Goal: Task Accomplishment & Management: Use online tool/utility

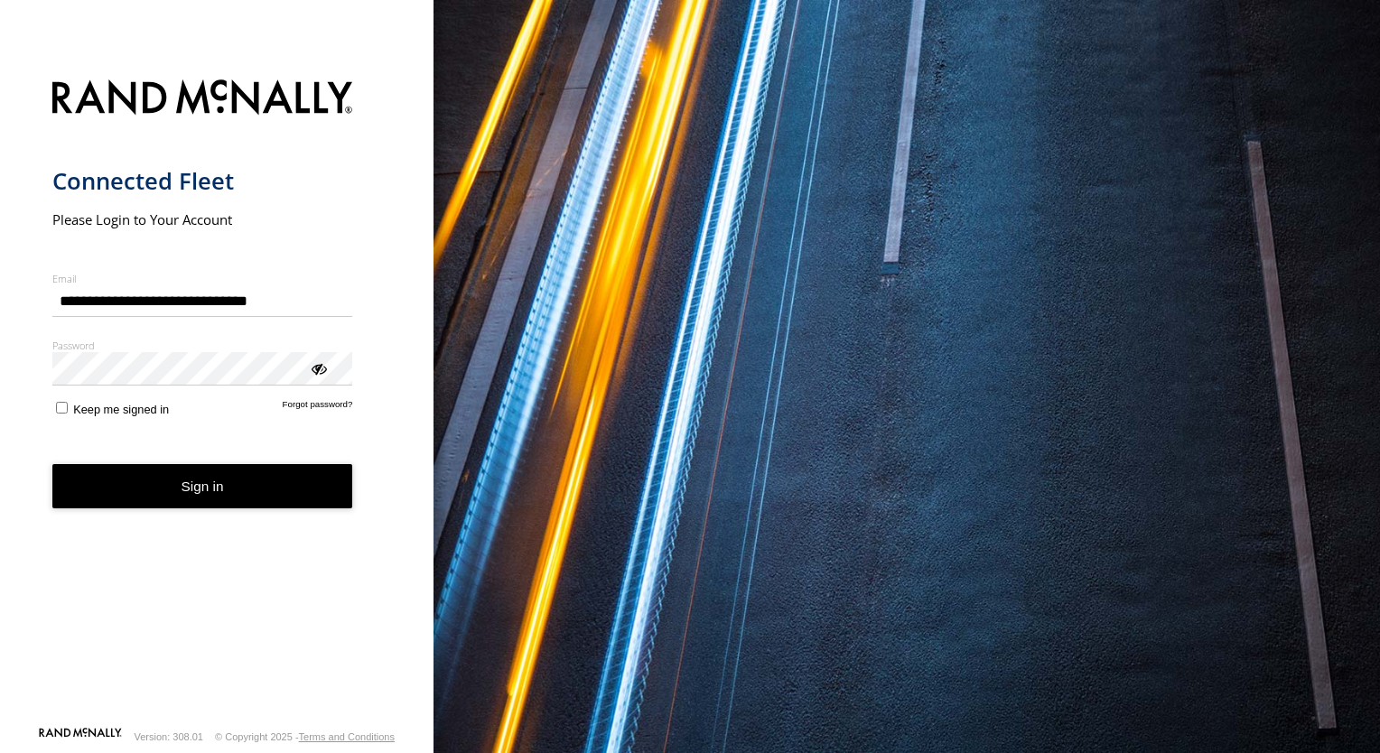
type input "**********"
click at [116, 490] on button "Sign in" at bounding box center [202, 486] width 301 height 44
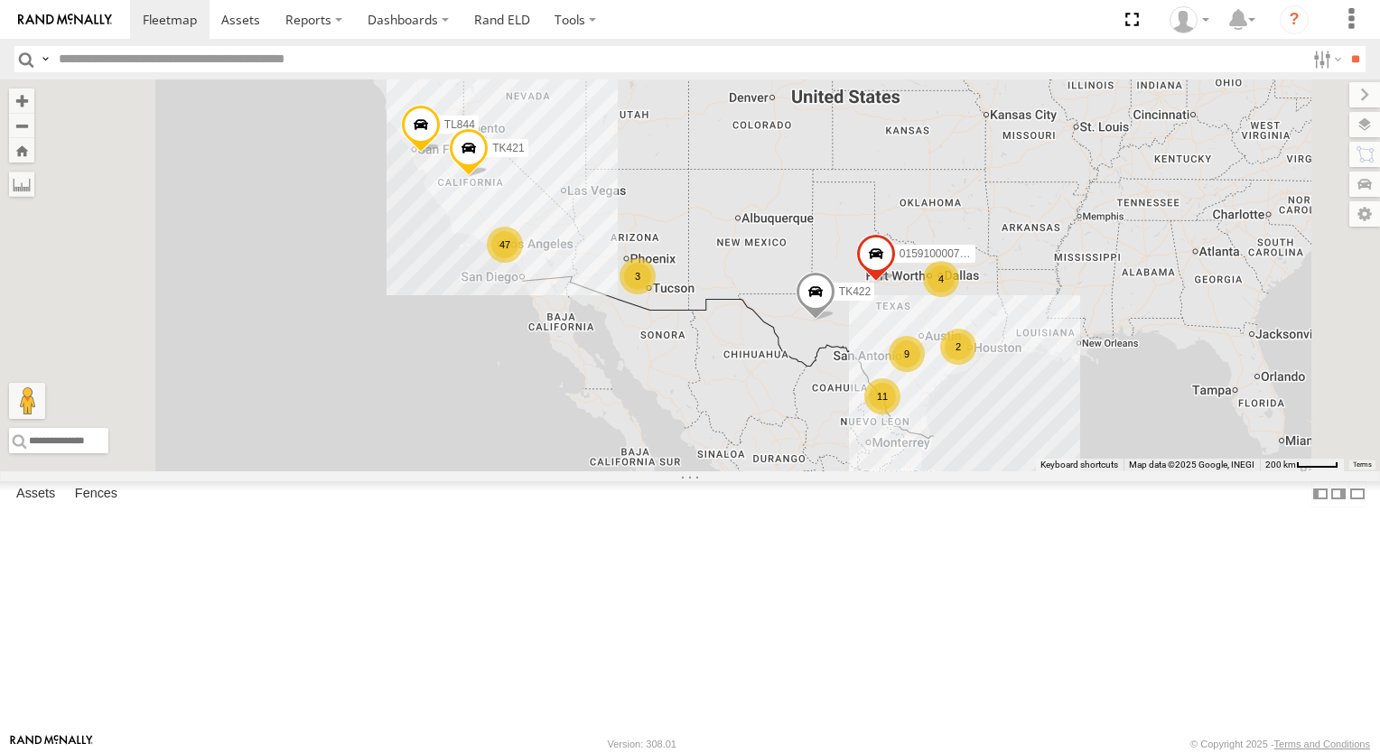
click at [959, 297] on div "4" at bounding box center [941, 279] width 36 height 36
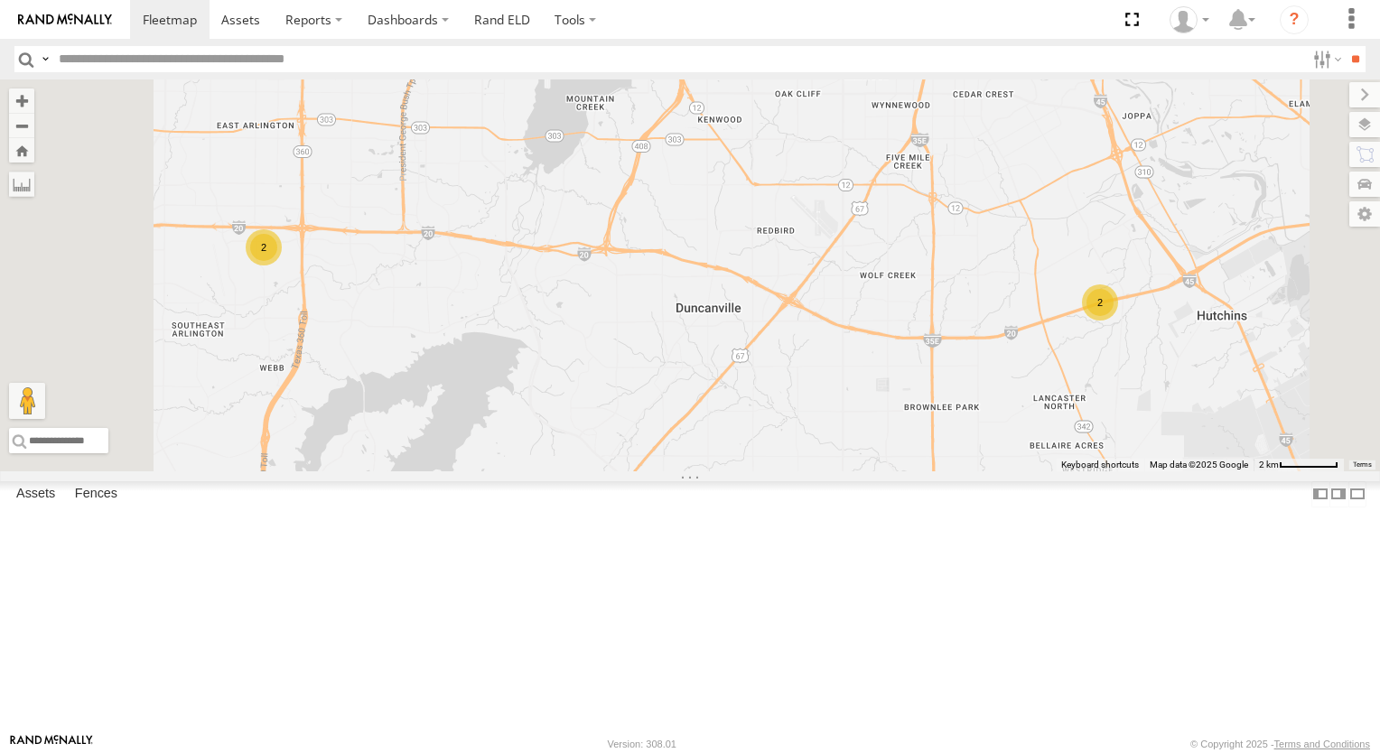
click at [1118, 321] on div "2" at bounding box center [1100, 302] width 36 height 36
click at [1322, 432] on div "TL844 015910000779481 TK422 TK421 2 2" at bounding box center [690, 275] width 1380 height 392
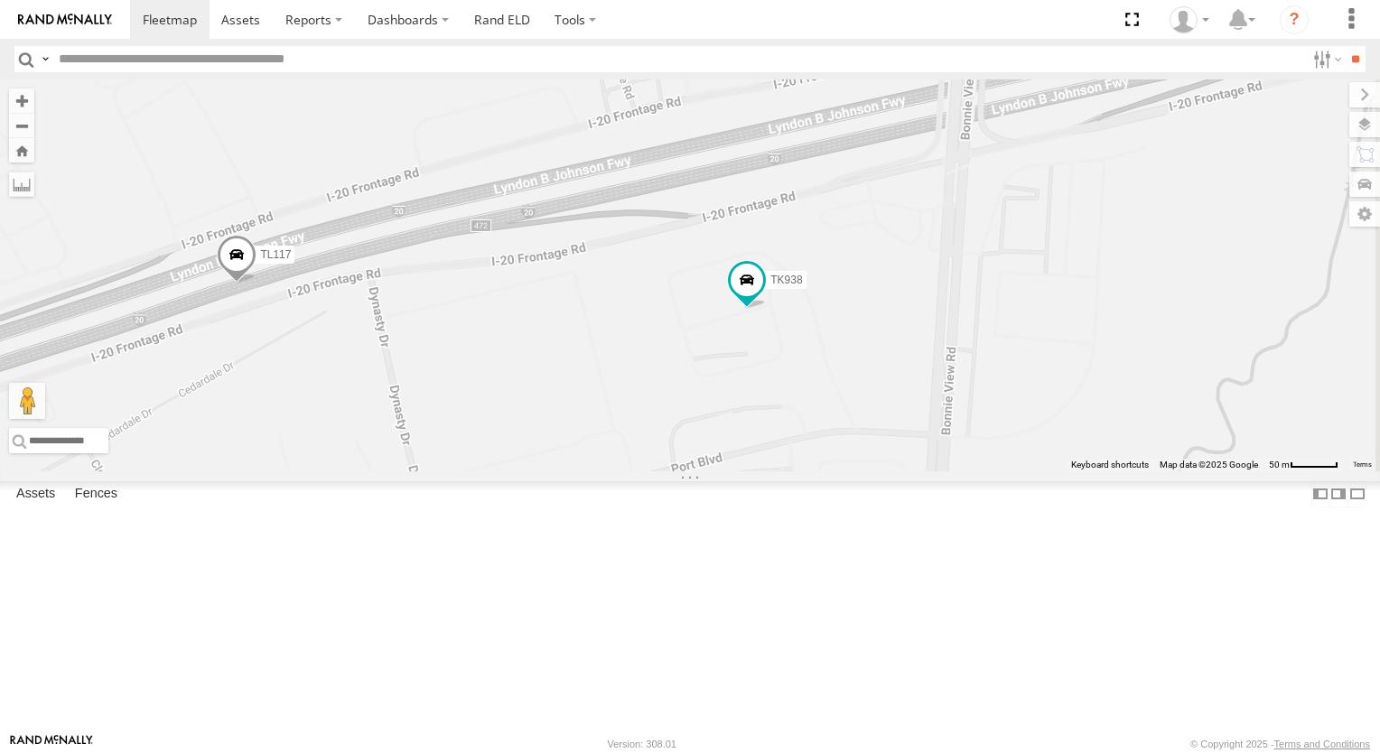
drag, startPoint x: 1259, startPoint y: 337, endPoint x: 1060, endPoint y: 358, distance: 200.6
click at [1060, 358] on div "TL844 015910000779481 TK422 TK421 TL117 TK938" at bounding box center [690, 275] width 1380 height 392
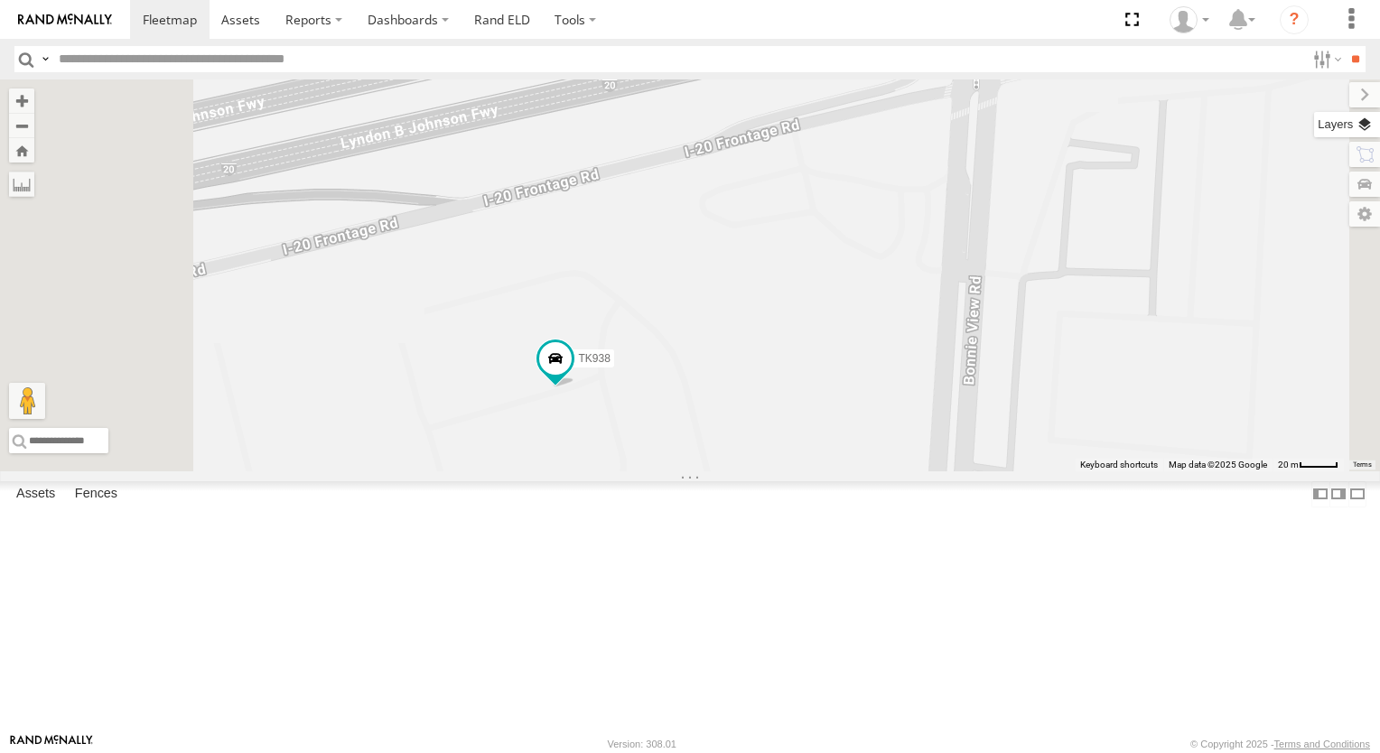
click at [1365, 124] on label at bounding box center [1347, 124] width 66 height 25
click at [0, 0] on label at bounding box center [0, 0] width 0 height 0
click at [0, 0] on span "Satellite" at bounding box center [0, 0] width 0 height 0
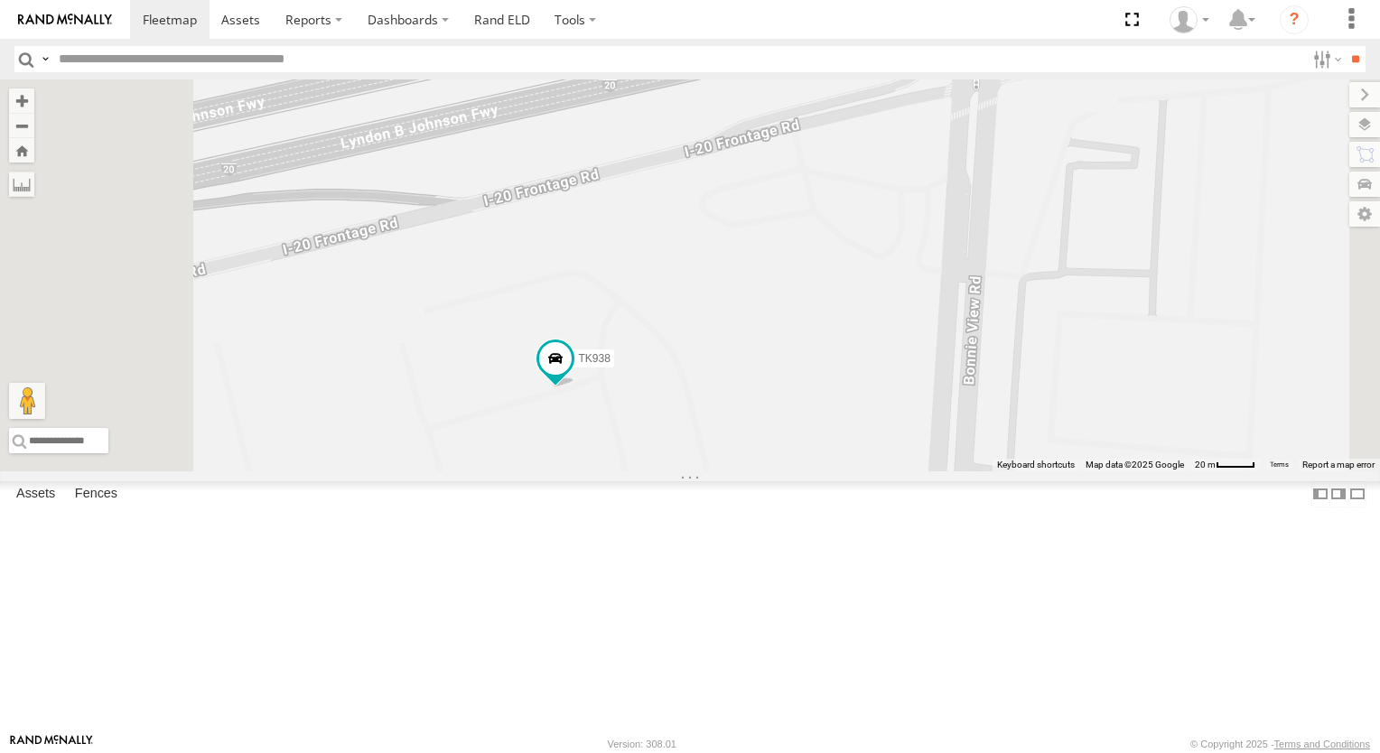
click at [0, 0] on span "Satellite" at bounding box center [0, 0] width 0 height 0
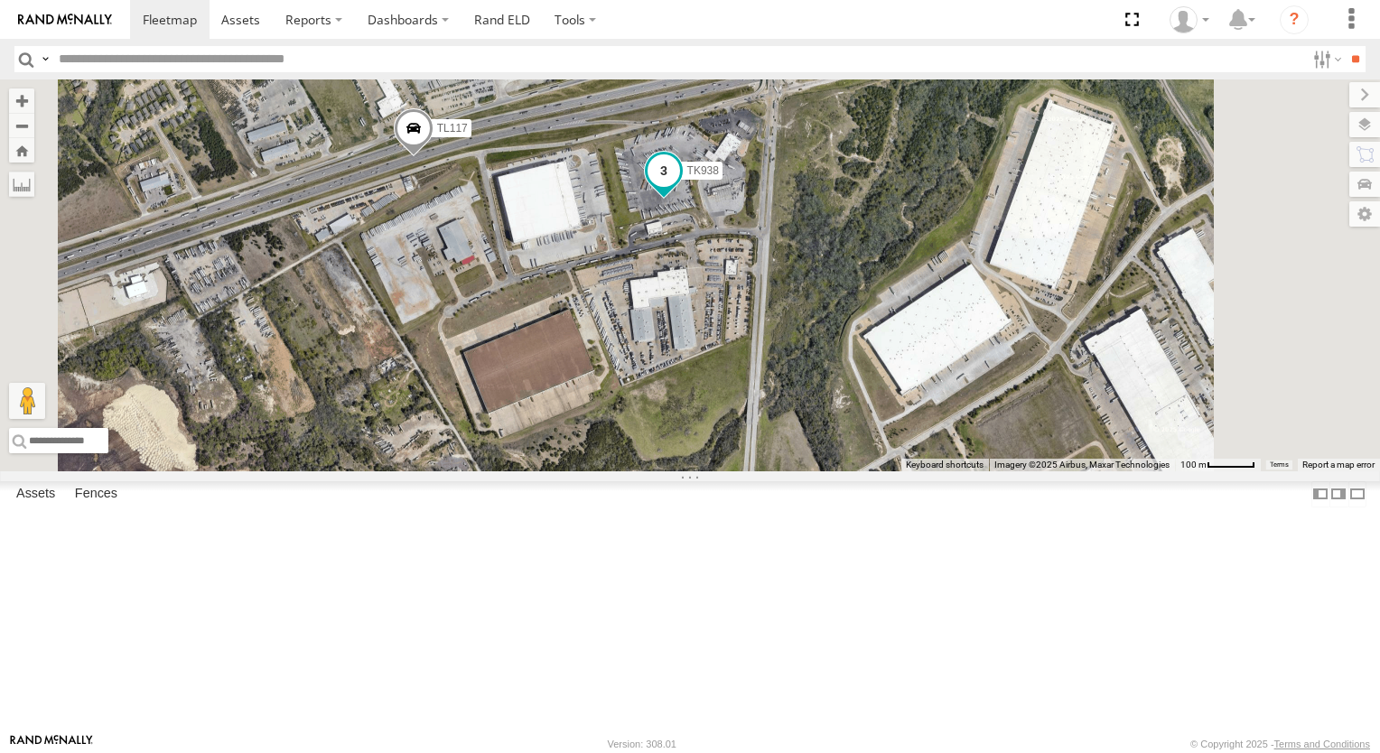
click at [680, 188] on span at bounding box center [663, 171] width 33 height 33
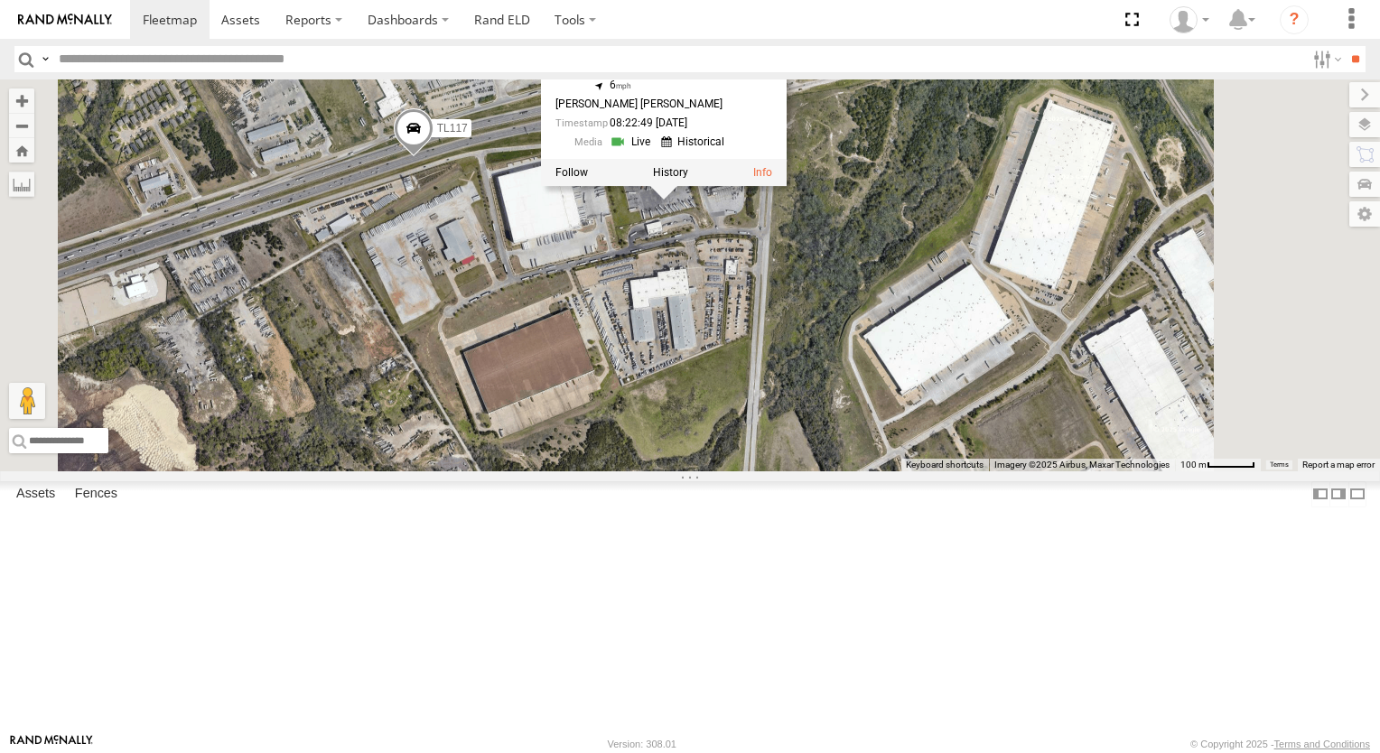
click at [0, 0] on span "Roadmap" at bounding box center [0, 0] width 0 height 0
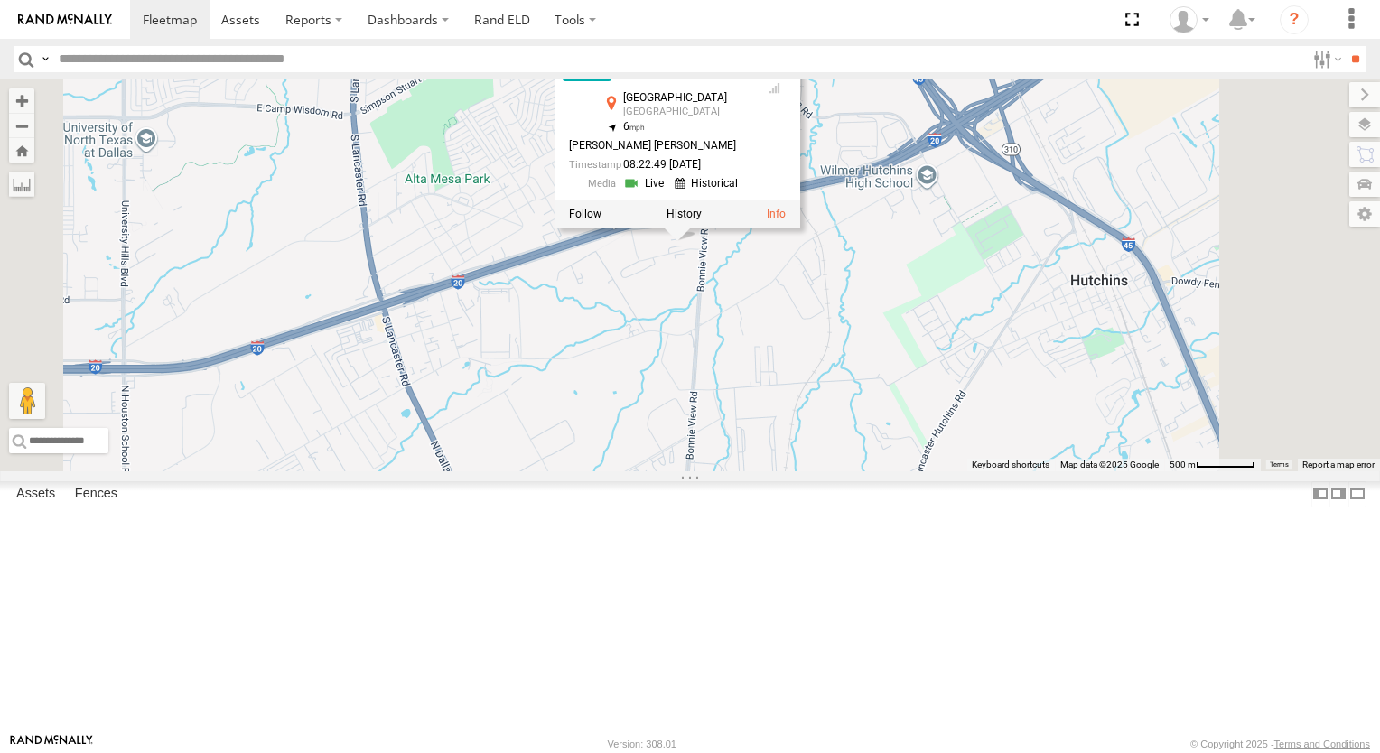
drag, startPoint x: 912, startPoint y: 450, endPoint x: 857, endPoint y: 475, distance: 60.6
click at [860, 471] on div "TL844 015910000779481 TK422 TK421 TL117 TK938 TK938 All Assets Port Blvd Dallas…" at bounding box center [690, 275] width 1380 height 392
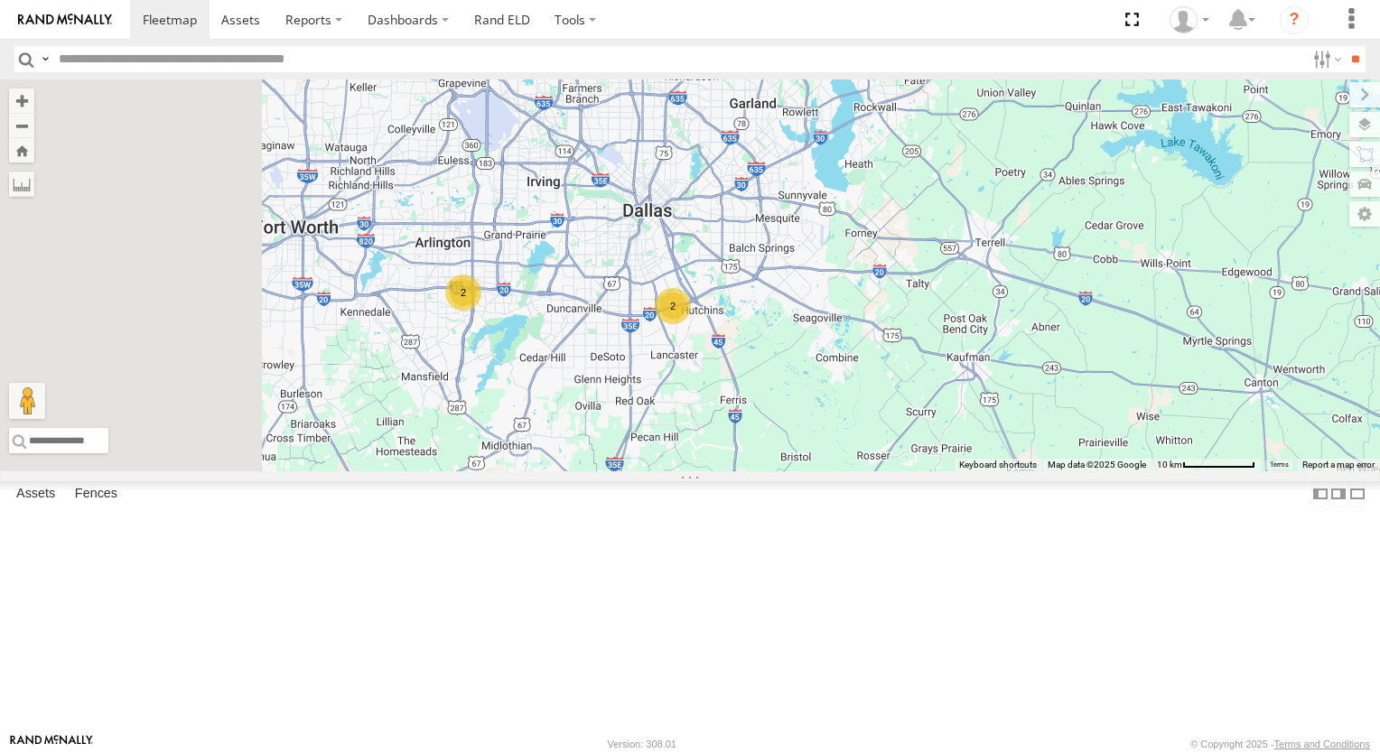
drag, startPoint x: 746, startPoint y: 414, endPoint x: 827, endPoint y: 387, distance: 85.7
click at [814, 391] on div "TL844 015910000779481 TK422 TK421 2 2" at bounding box center [690, 275] width 1380 height 392
click at [846, 383] on div "TL844 015910000779481 TK422 TK421 2 2" at bounding box center [690, 275] width 1380 height 392
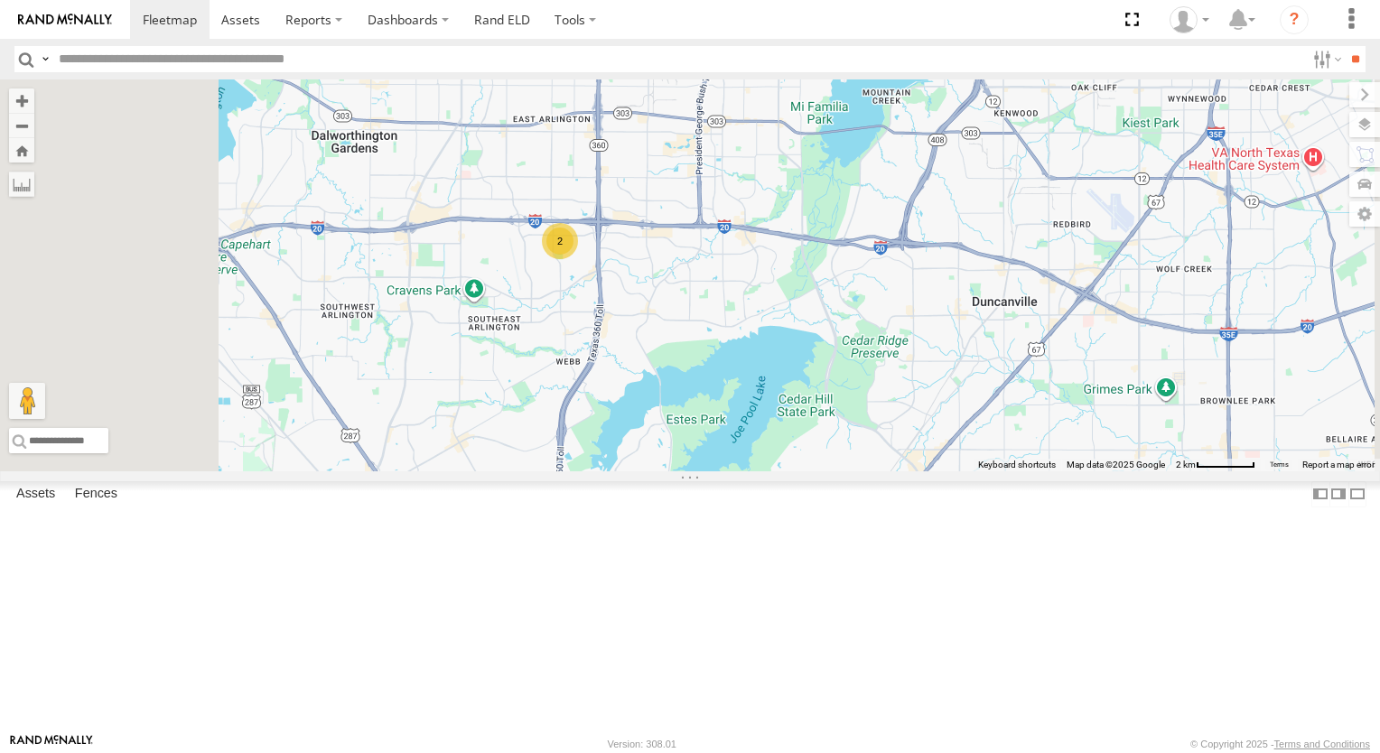
click at [149, 60] on input "text" at bounding box center [677, 59] width 1253 height 26
click at [406, 453] on input "text" at bounding box center [207, 440] width 397 height 25
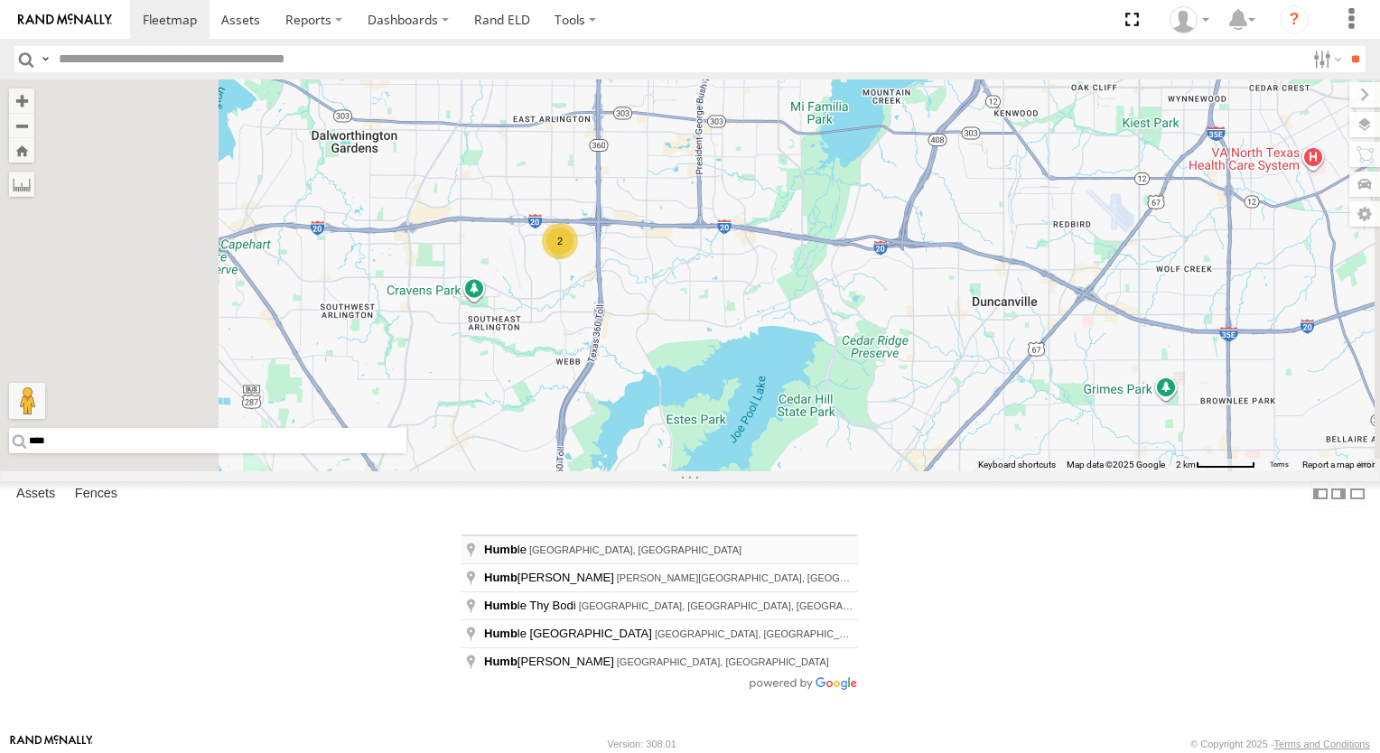
type input "**********"
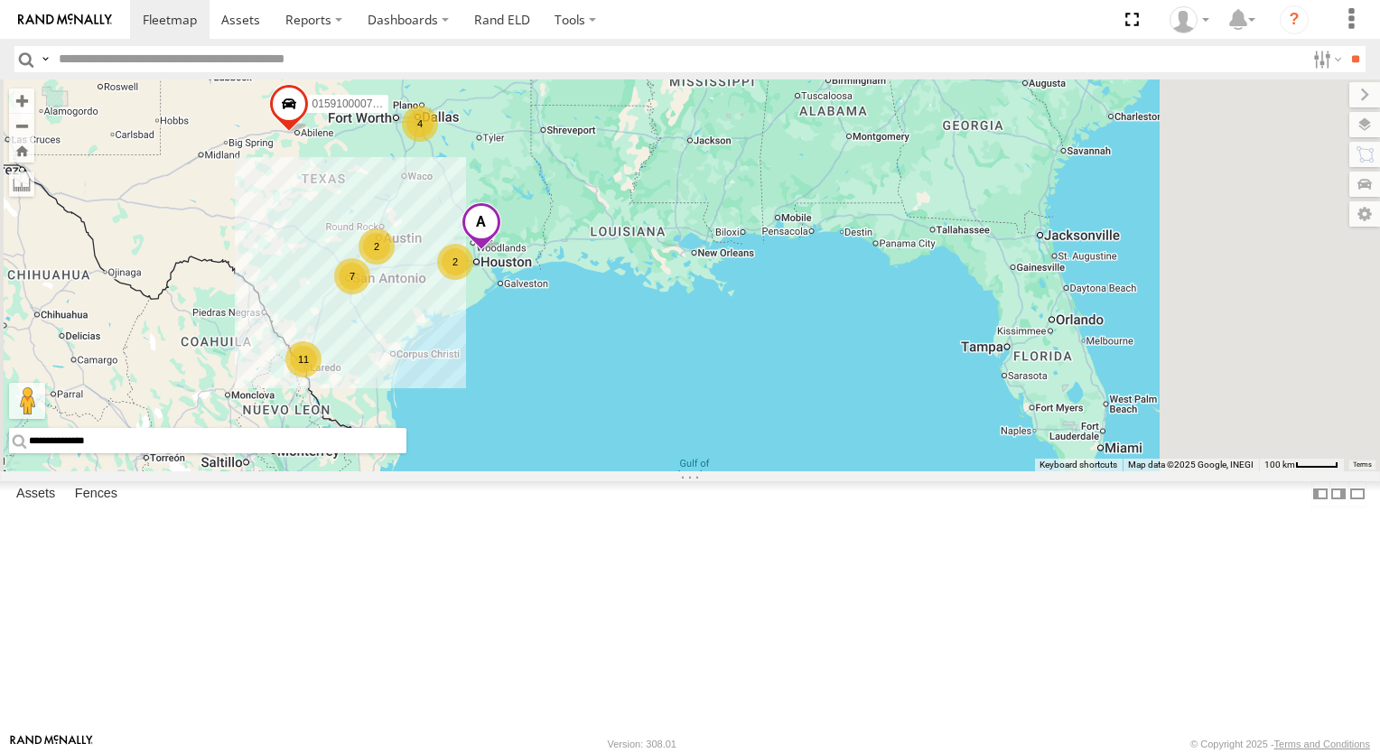
drag, startPoint x: 668, startPoint y: 278, endPoint x: 704, endPoint y: 291, distance: 38.3
click at [699, 290] on div "7 2 11 015910000779481 4 2" at bounding box center [690, 275] width 1380 height 392
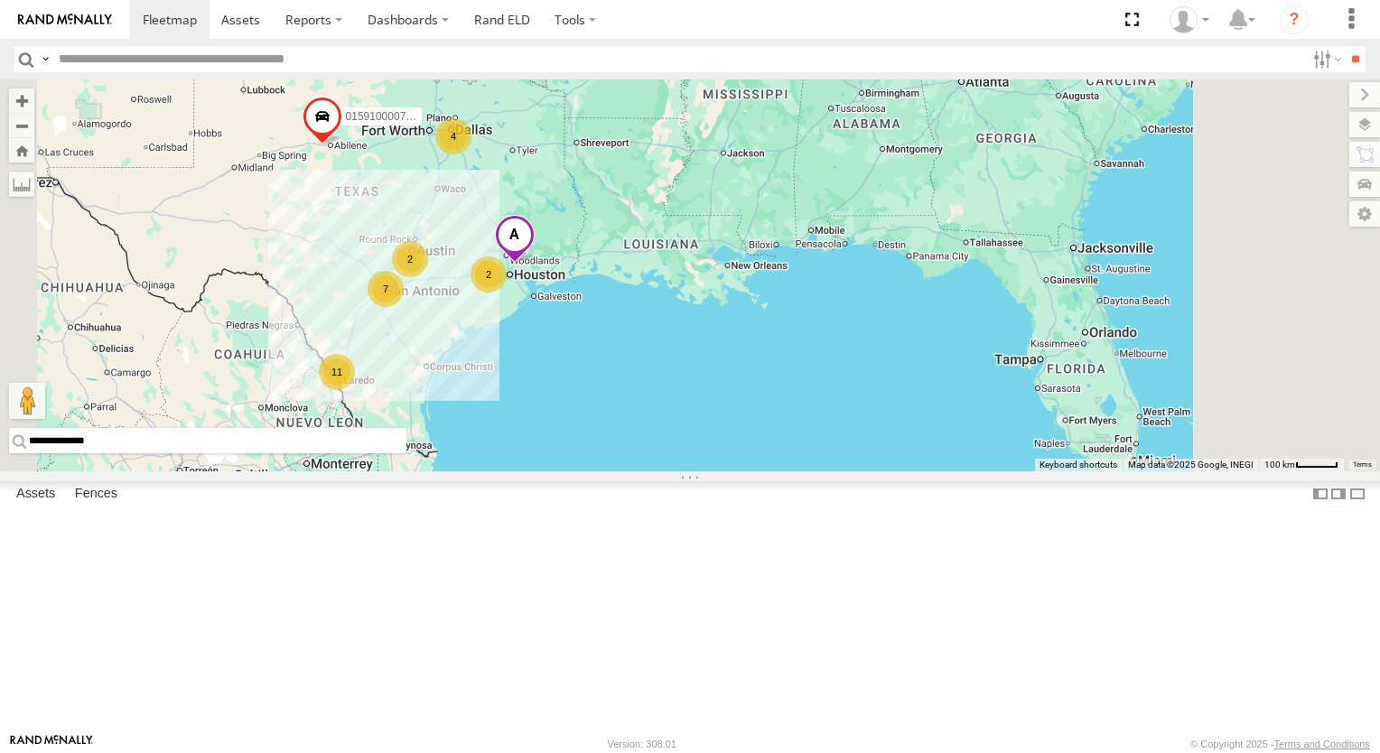
drag, startPoint x: 748, startPoint y: 300, endPoint x: 799, endPoint y: 309, distance: 51.4
click at [795, 309] on div "7 2 11 015910000779481 4 2" at bounding box center [690, 275] width 1380 height 392
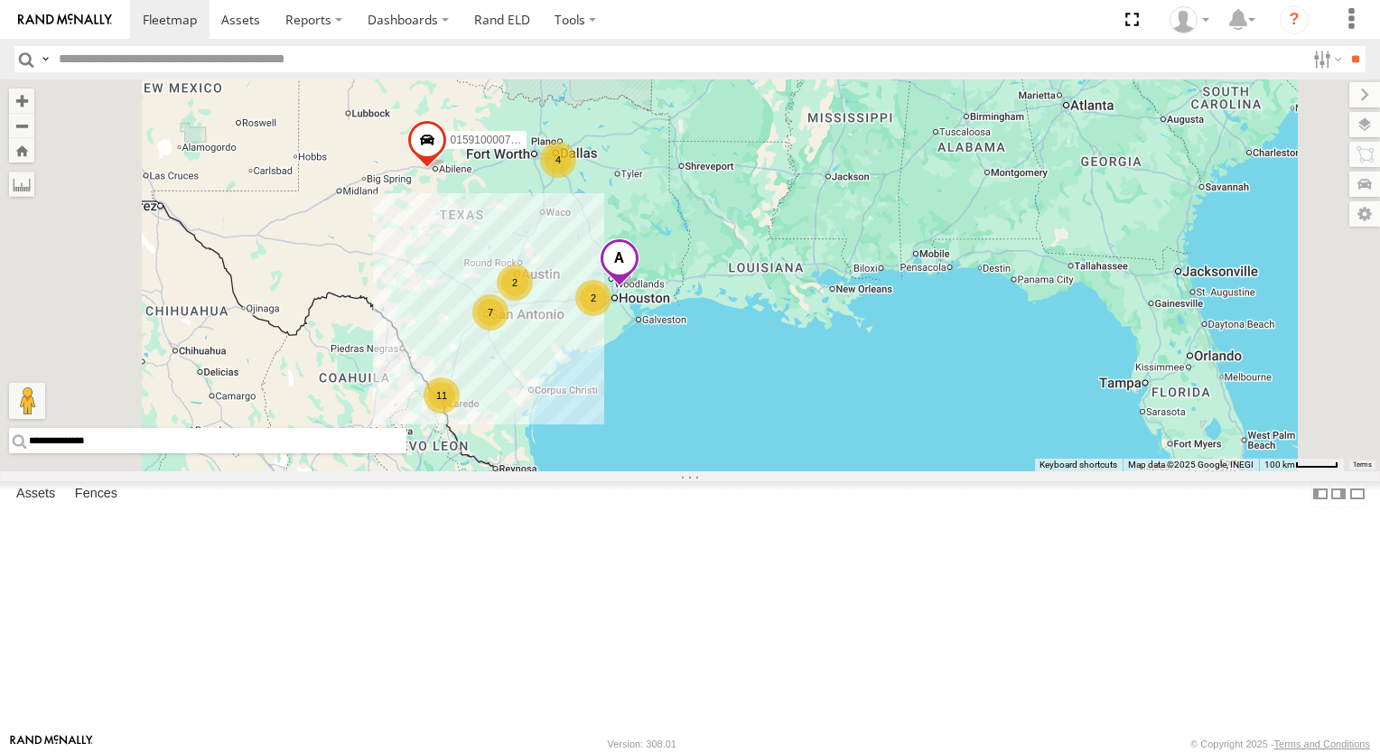
click at [800, 310] on div "7 2 11 015910000779481 4 2" at bounding box center [690, 275] width 1380 height 392
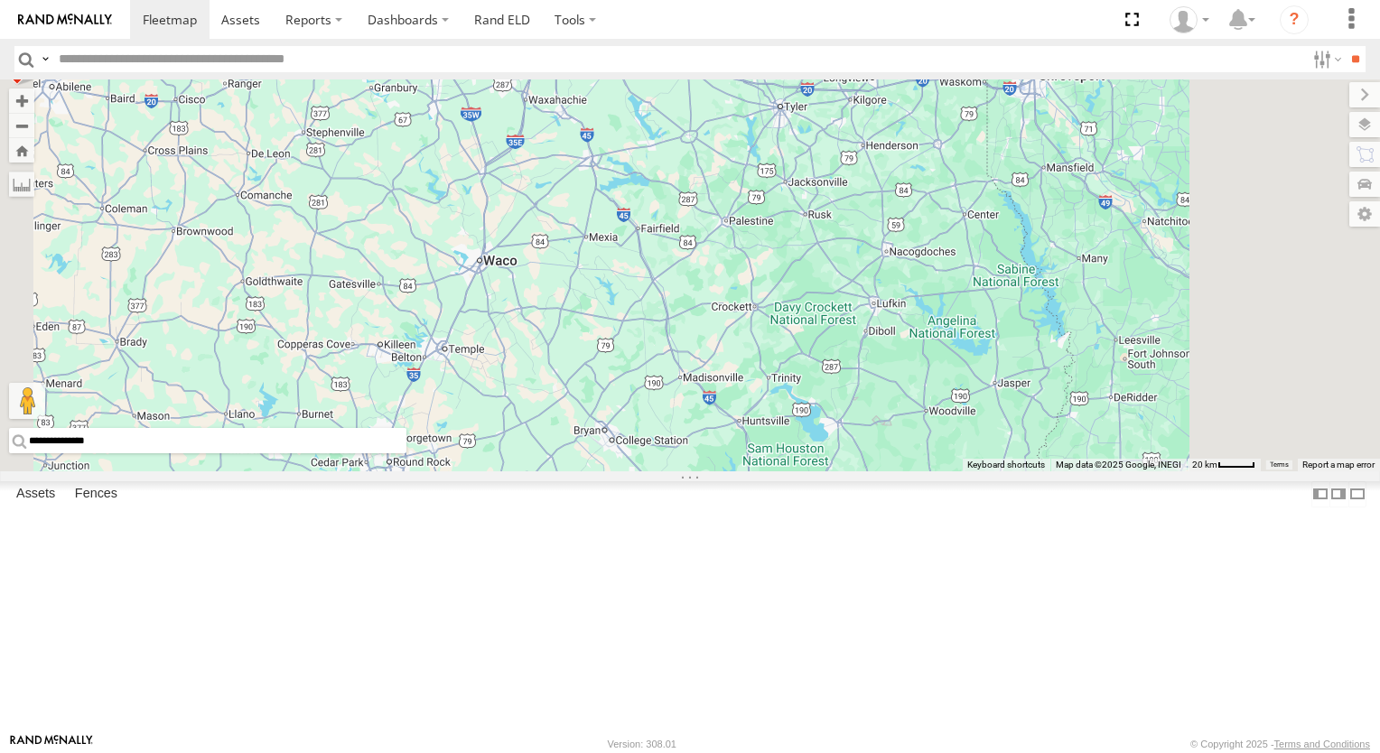
drag, startPoint x: 795, startPoint y: 486, endPoint x: 850, endPoint y: 297, distance: 196.8
click at [841, 327] on div "015910000779481 2 2 2 2" at bounding box center [690, 275] width 1380 height 392
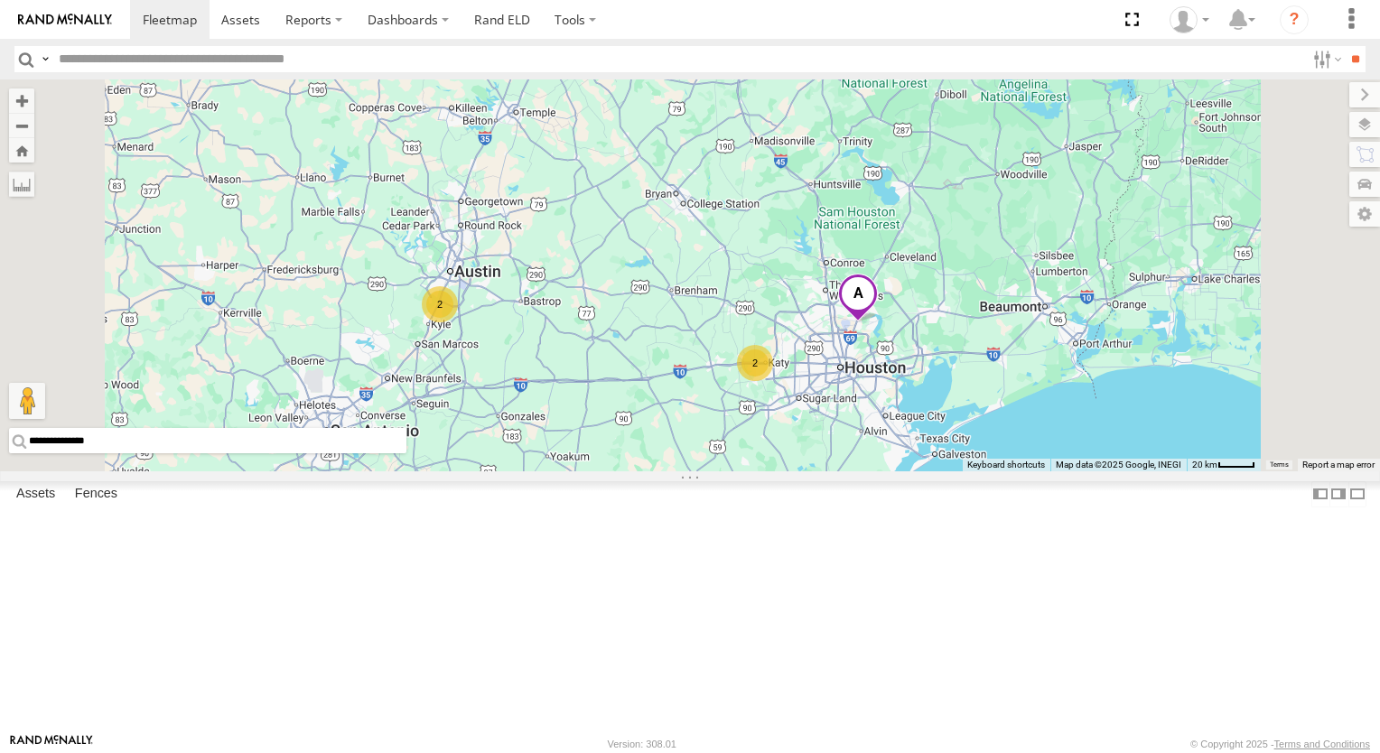
click at [850, 296] on div "015910000779481 2 2 2 2" at bounding box center [690, 275] width 1380 height 392
click at [850, 296] on div "015910000779481 2 2 2 2 7" at bounding box center [690, 275] width 1380 height 392
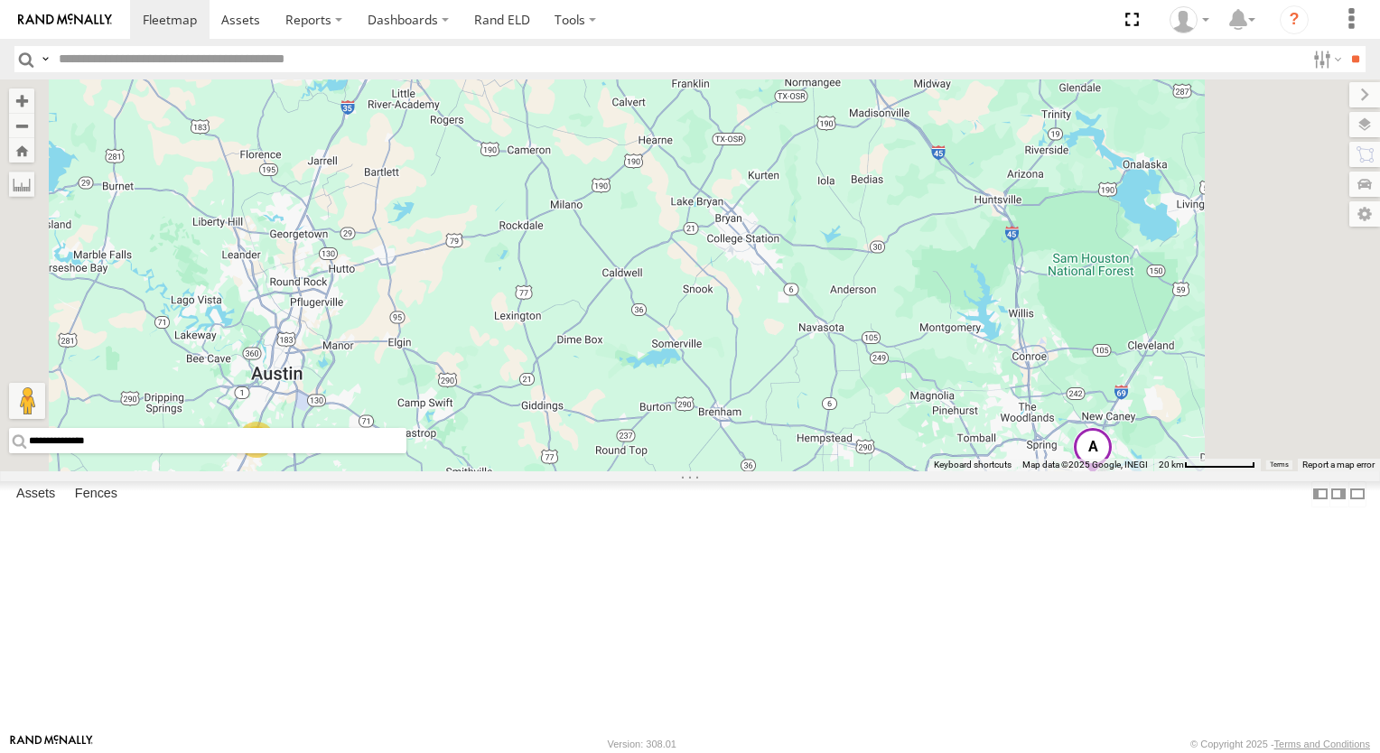
drag, startPoint x: 755, startPoint y: 484, endPoint x: 896, endPoint y: 368, distance: 182.2
click at [864, 398] on div "015910000779481 2 2" at bounding box center [690, 275] width 1380 height 392
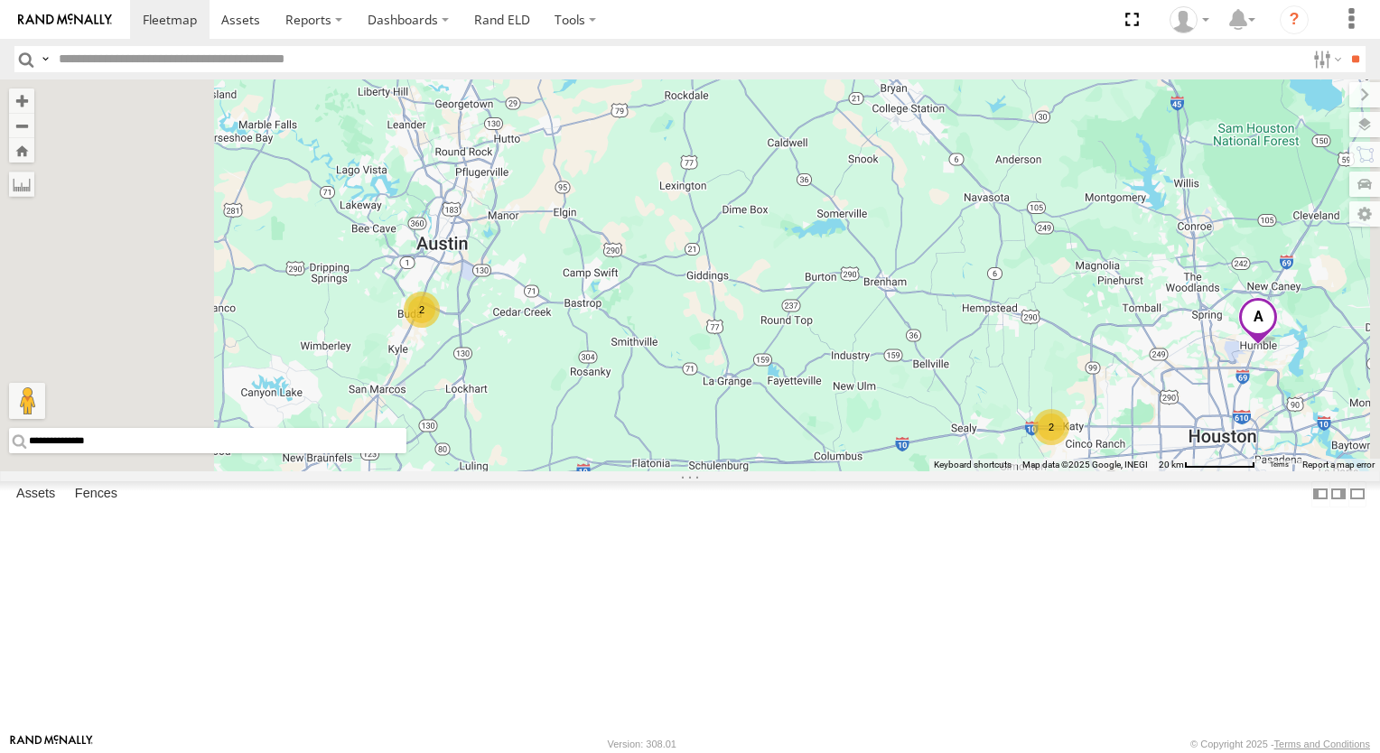
drag, startPoint x: 964, startPoint y: 298, endPoint x: 985, endPoint y: 279, distance: 28.1
click at [982, 281] on div "015910000779481 2 2" at bounding box center [690, 275] width 1380 height 392
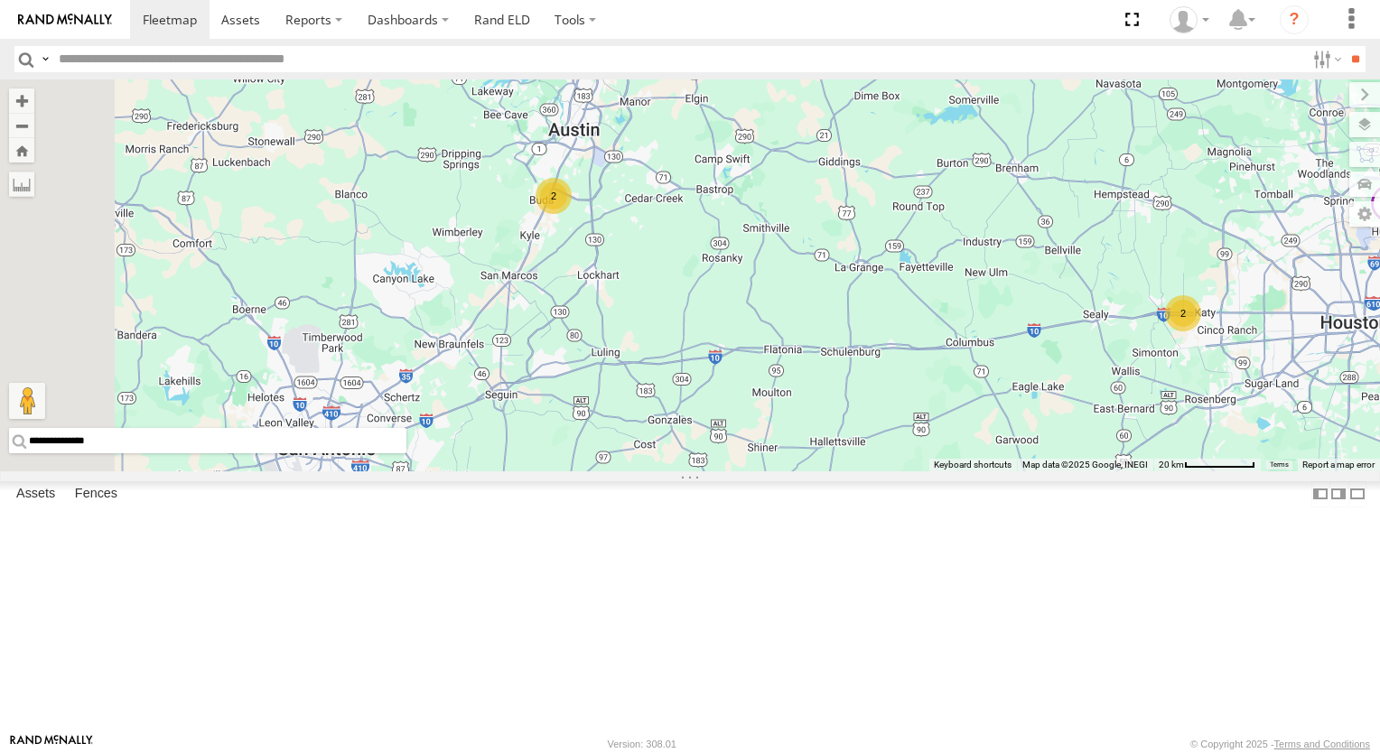
click at [985, 279] on div "015910000779481 2 2" at bounding box center [690, 275] width 1380 height 392
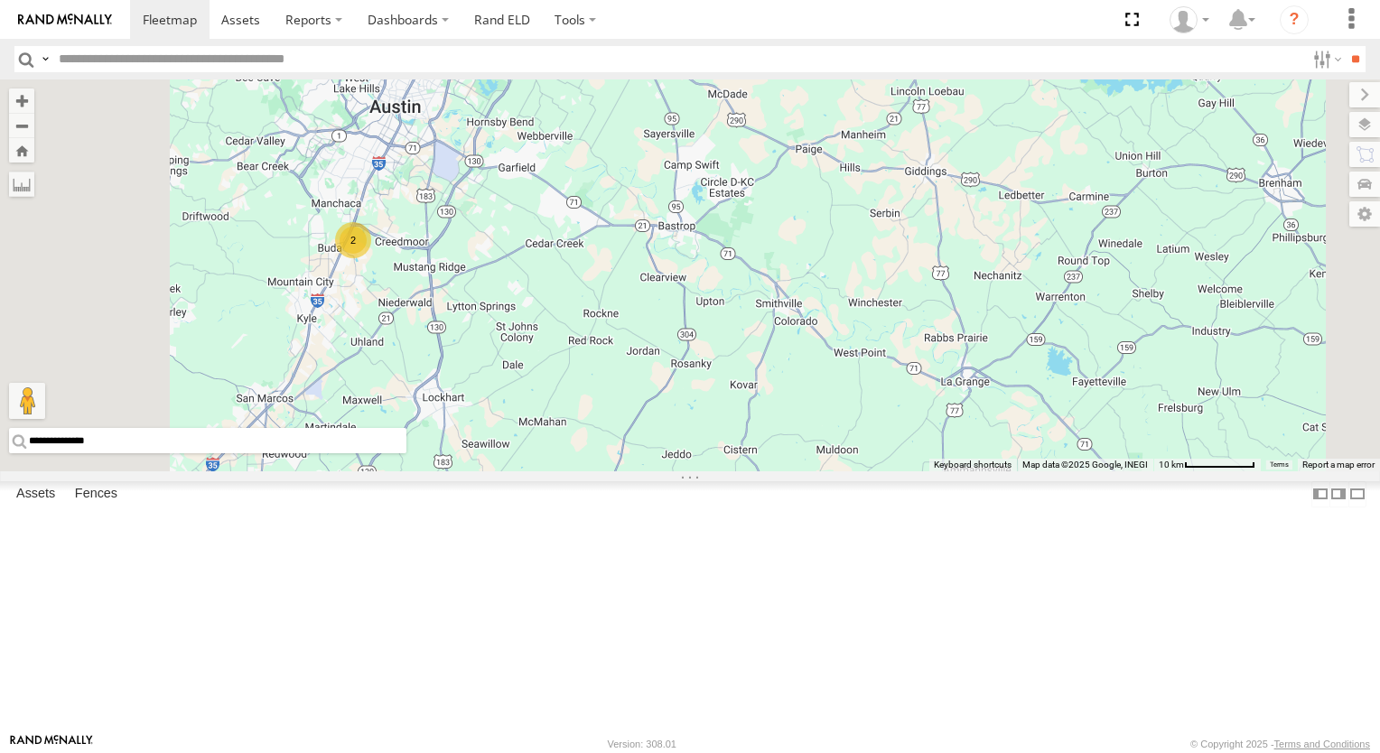
click at [371, 258] on div "2" at bounding box center [353, 240] width 36 height 36
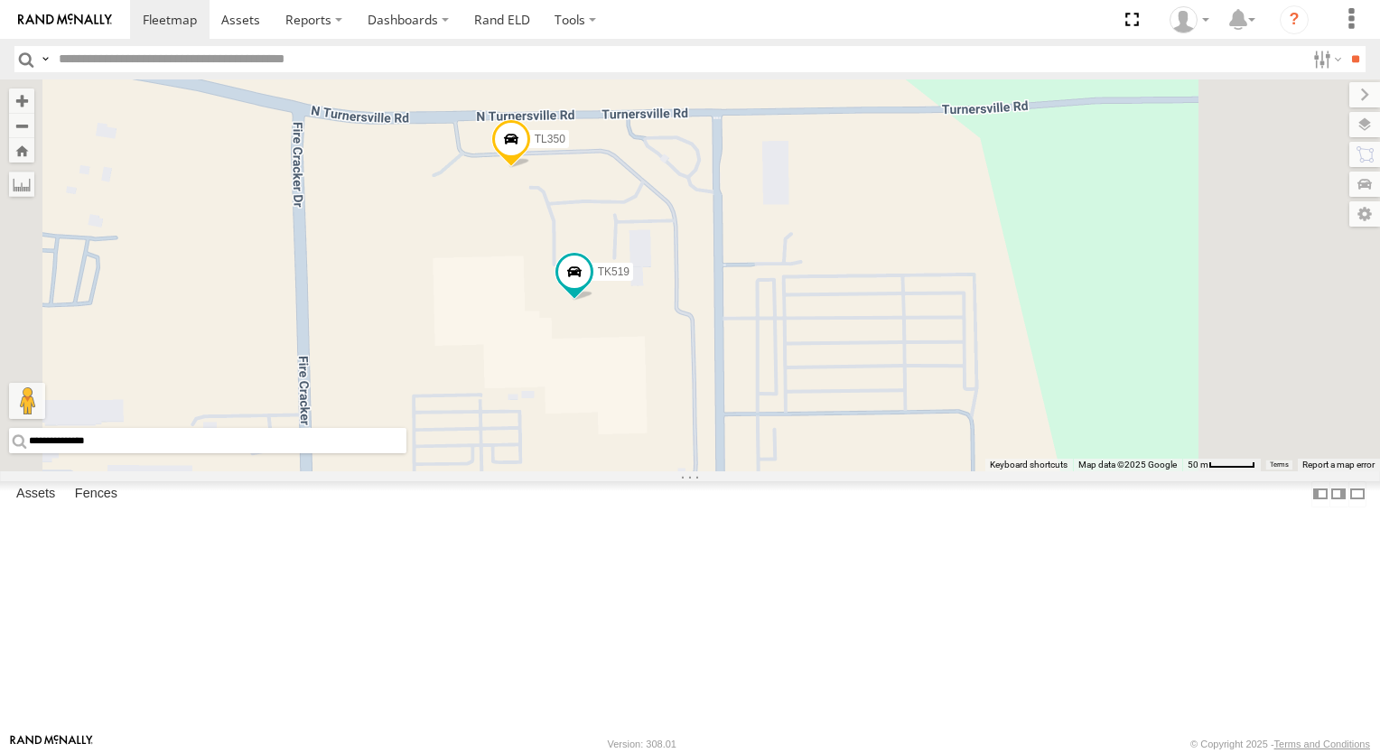
click at [0, 0] on div "TK767 All Assets" at bounding box center [0, 0] width 0 height 0
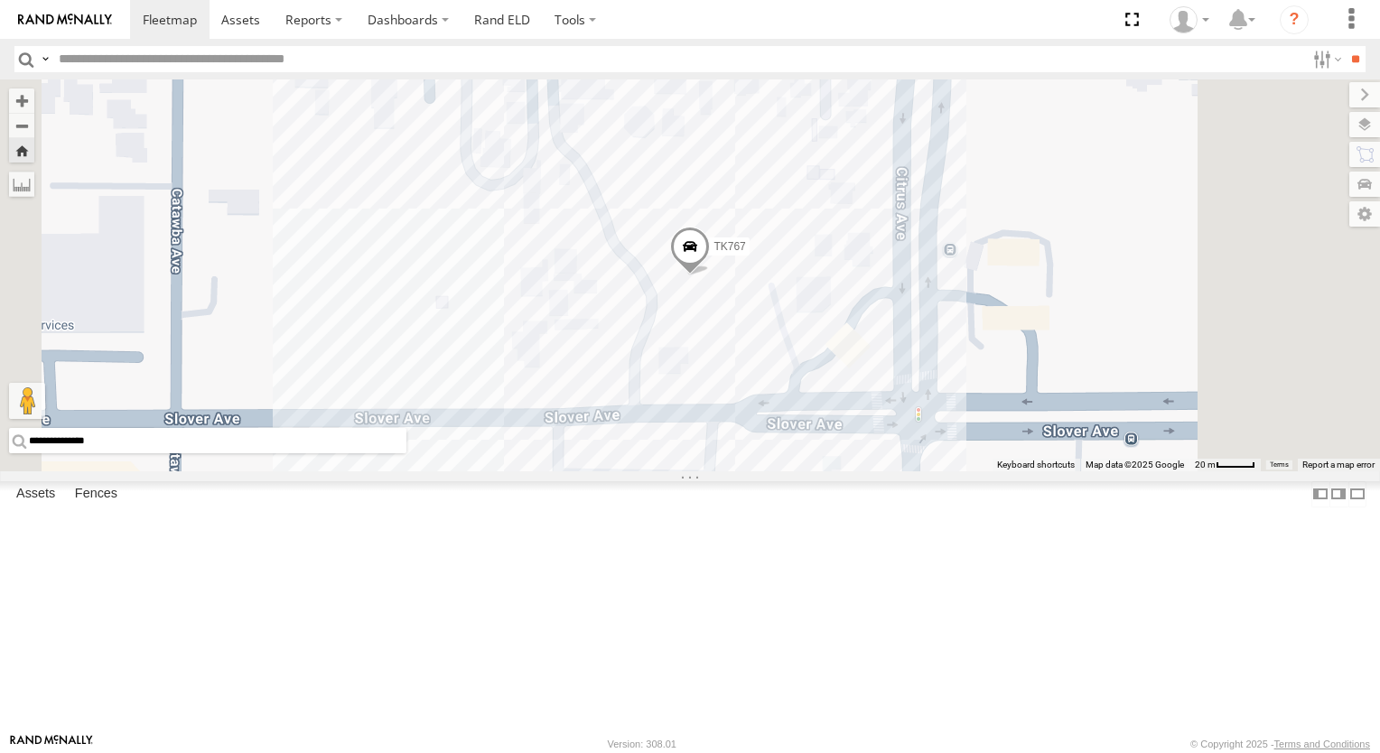
scroll to position [451, 0]
click at [0, 0] on div "769 (ELD)" at bounding box center [0, 0] width 0 height 0
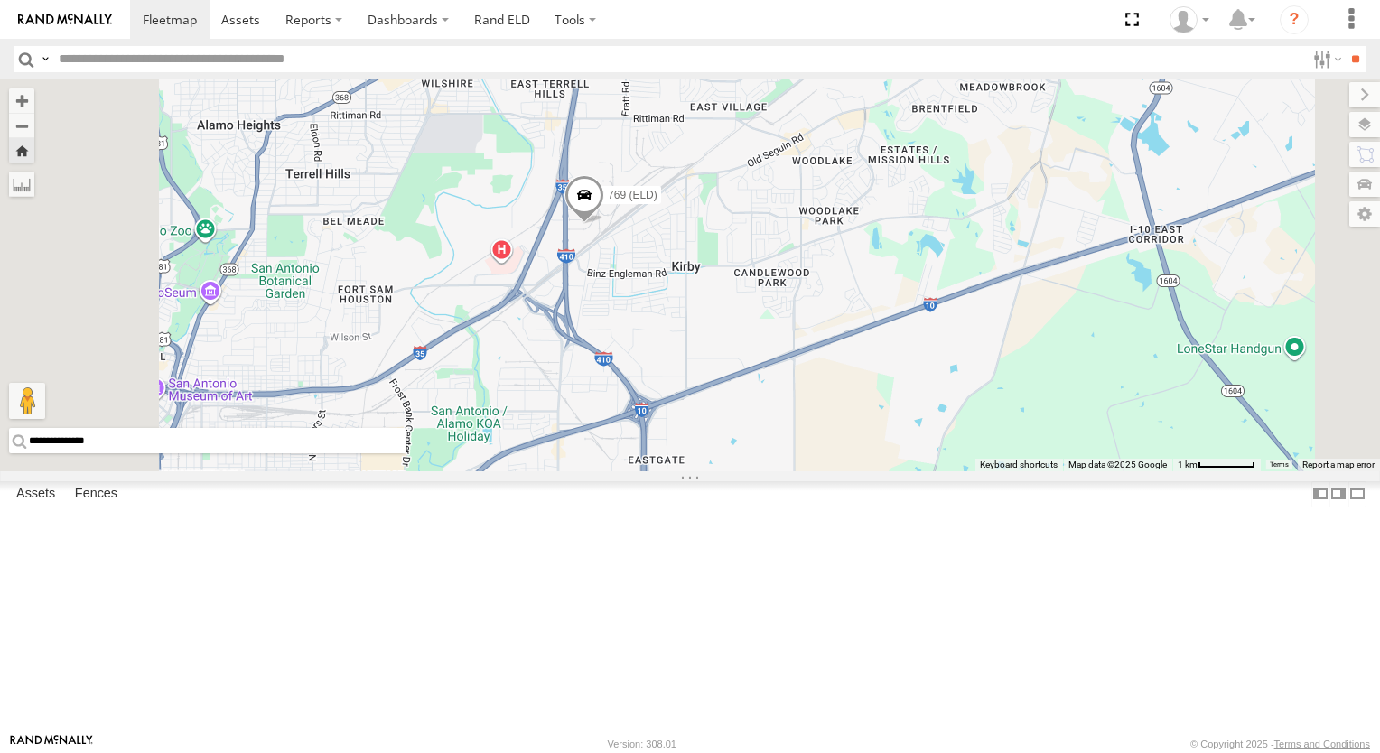
click at [604, 225] on span at bounding box center [584, 200] width 40 height 49
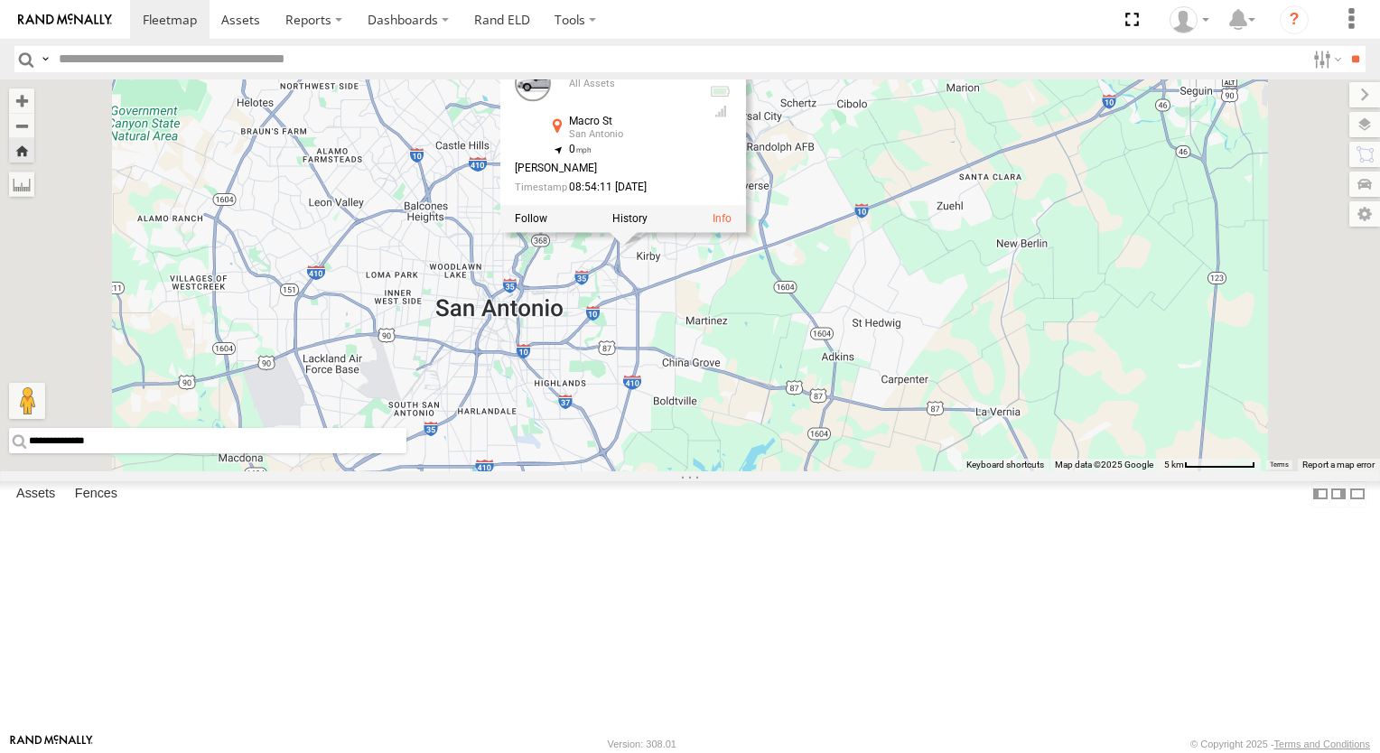
scroll to position [361, 0]
click at [165, 55] on input "text" at bounding box center [677, 59] width 1253 height 26
type input "*****"
click at [1347, 53] on input "**" at bounding box center [1354, 59] width 21 height 26
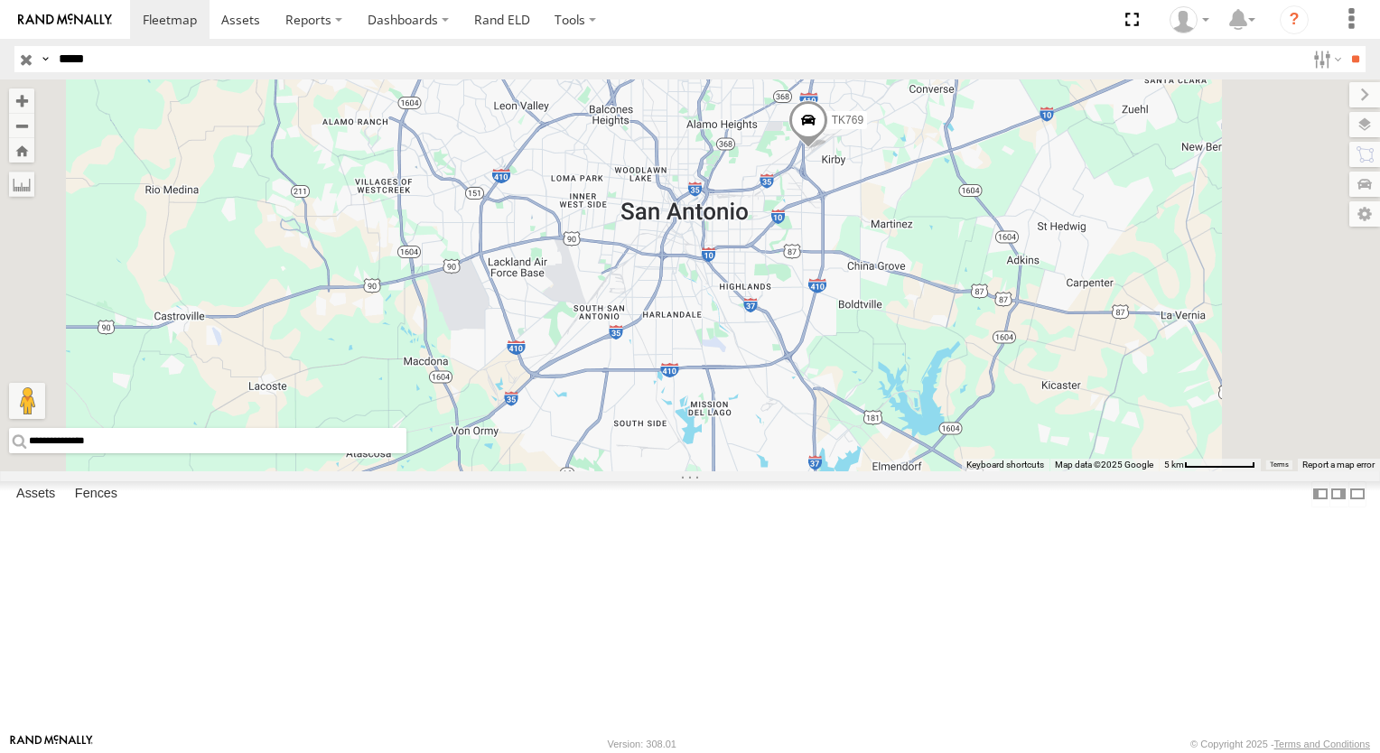
click at [828, 149] on span at bounding box center [808, 124] width 40 height 49
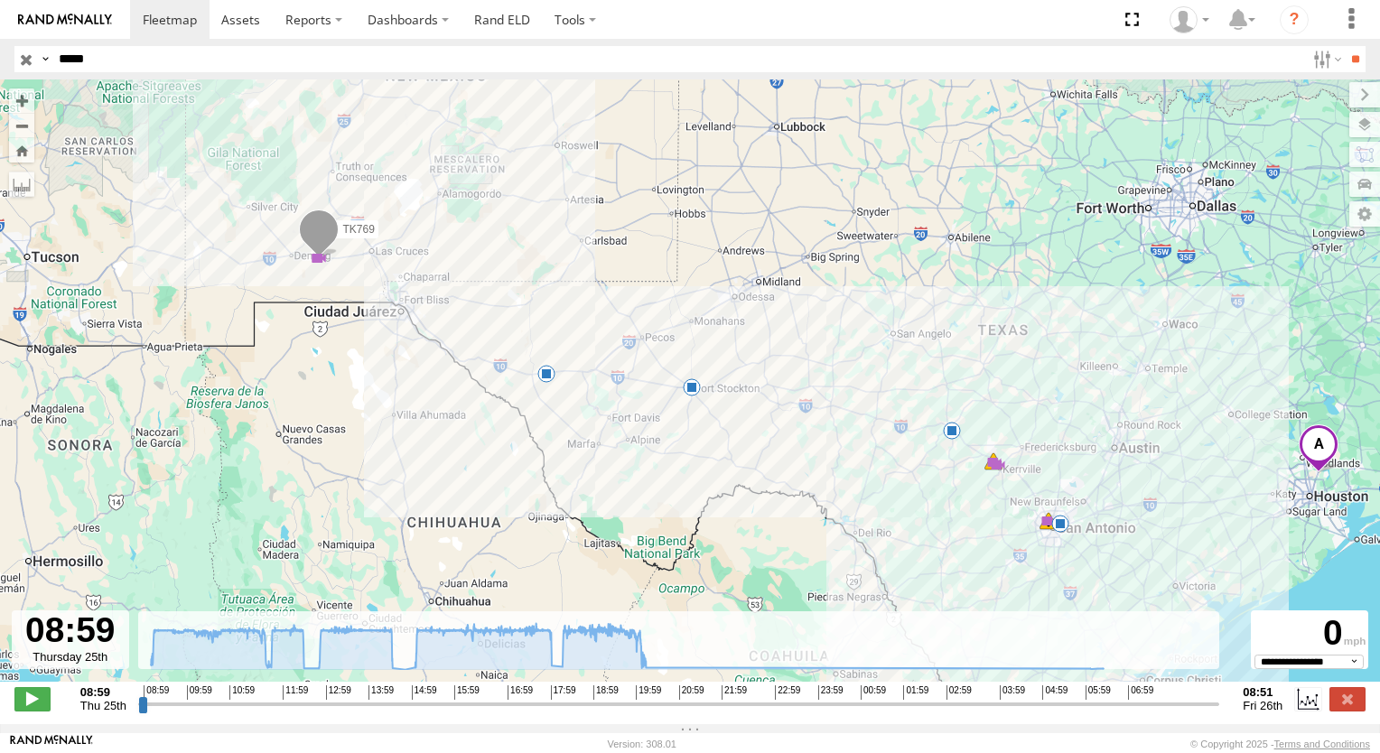
click at [23, 60] on input "button" at bounding box center [25, 59] width 23 height 26
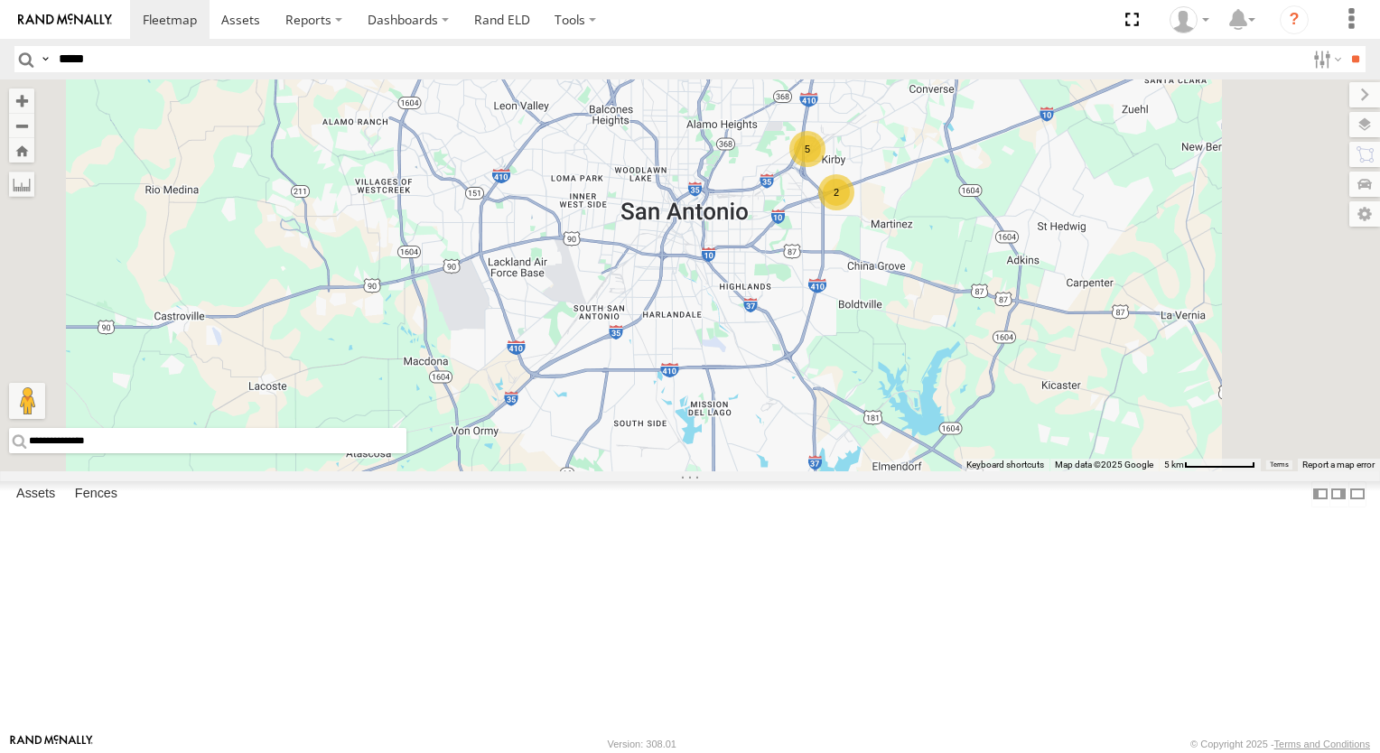
click at [637, 196] on div "5 2" at bounding box center [690, 275] width 1380 height 392
click at [618, 199] on div "5 2" at bounding box center [690, 275] width 1380 height 392
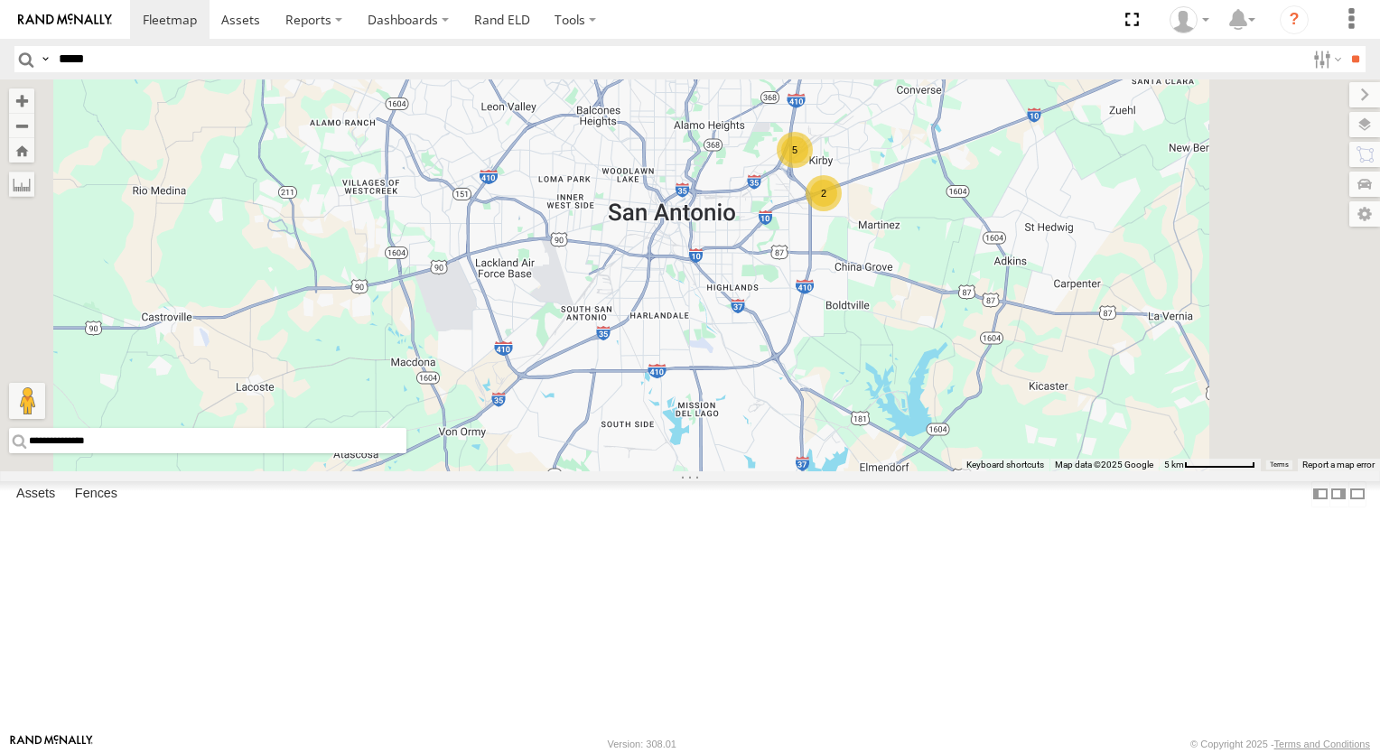
drag, startPoint x: 589, startPoint y: 200, endPoint x: 569, endPoint y: 200, distance: 19.9
click at [569, 200] on div "5 2" at bounding box center [690, 275] width 1380 height 392
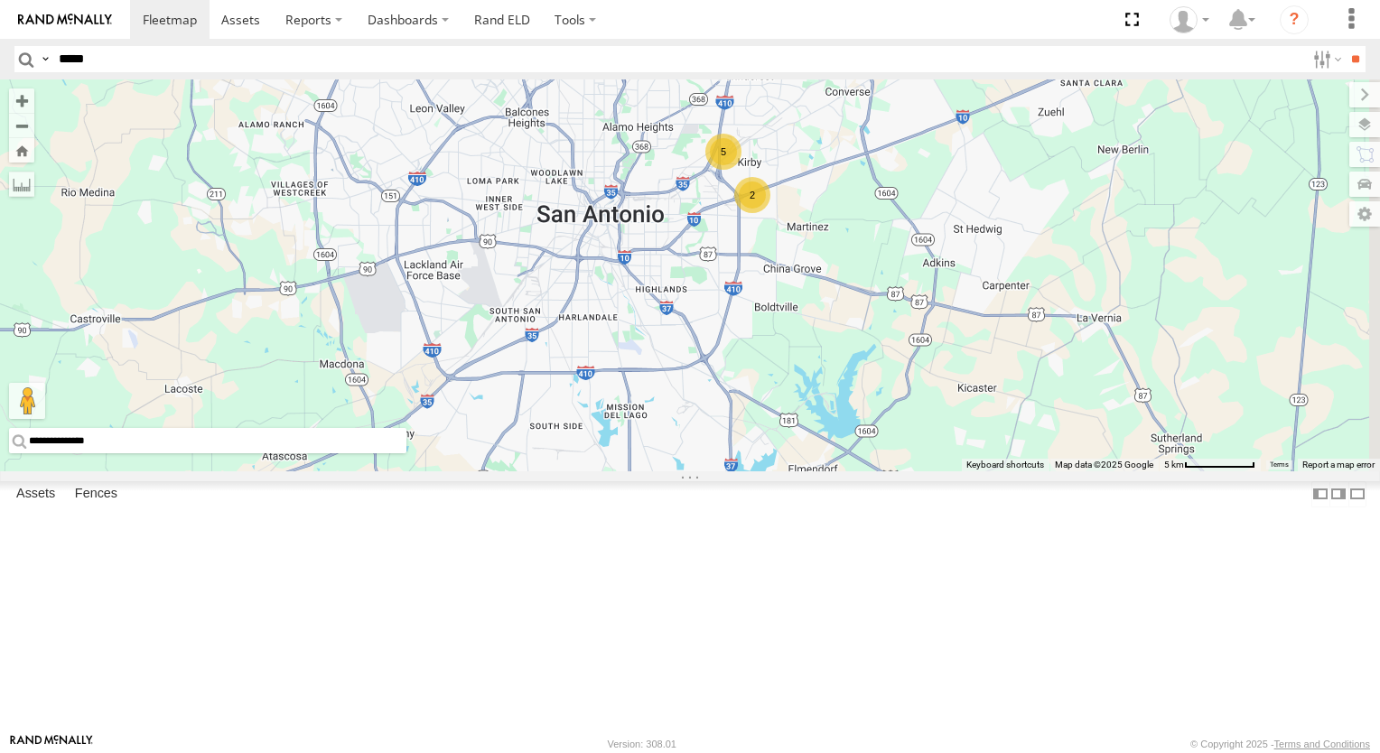
click at [569, 200] on div "5 2" at bounding box center [690, 275] width 1380 height 392
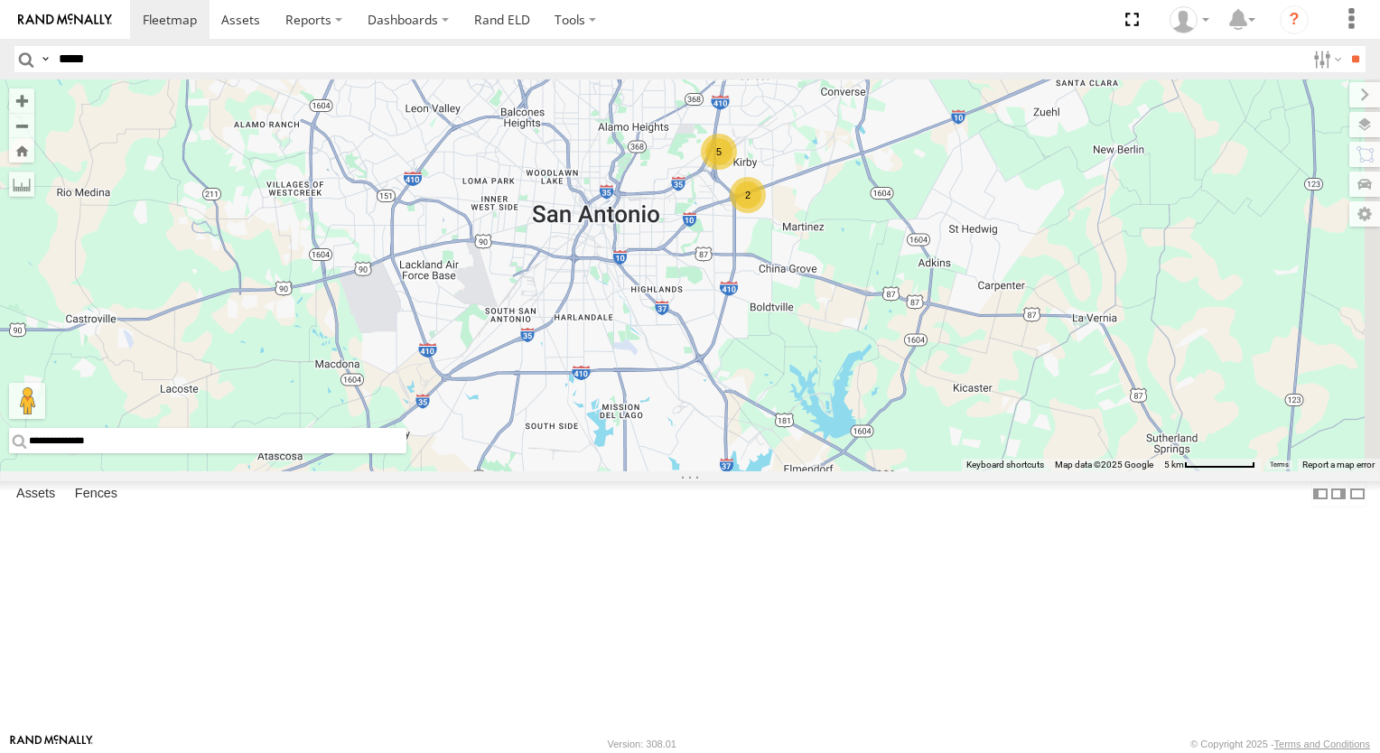
click at [766, 213] on div "2" at bounding box center [748, 195] width 36 height 36
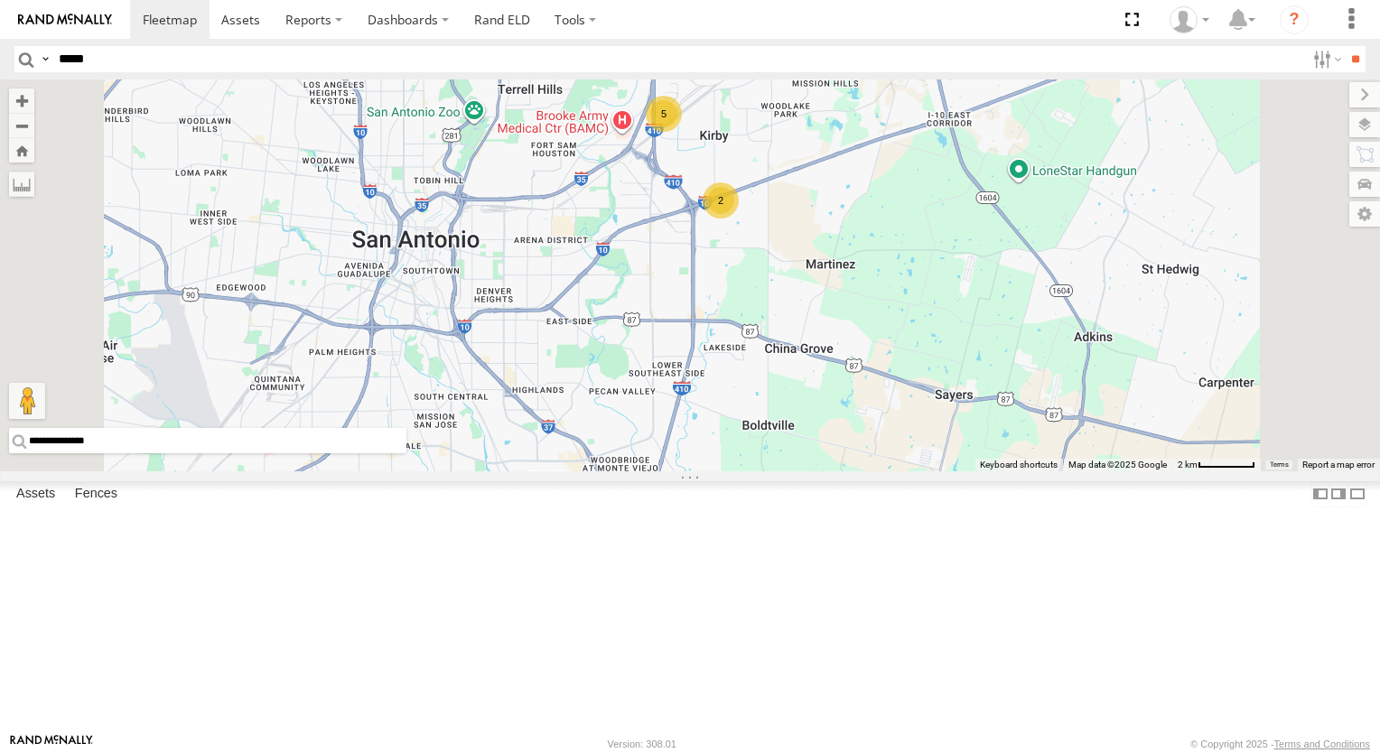
click at [682, 132] on div "5" at bounding box center [664, 114] width 36 height 36
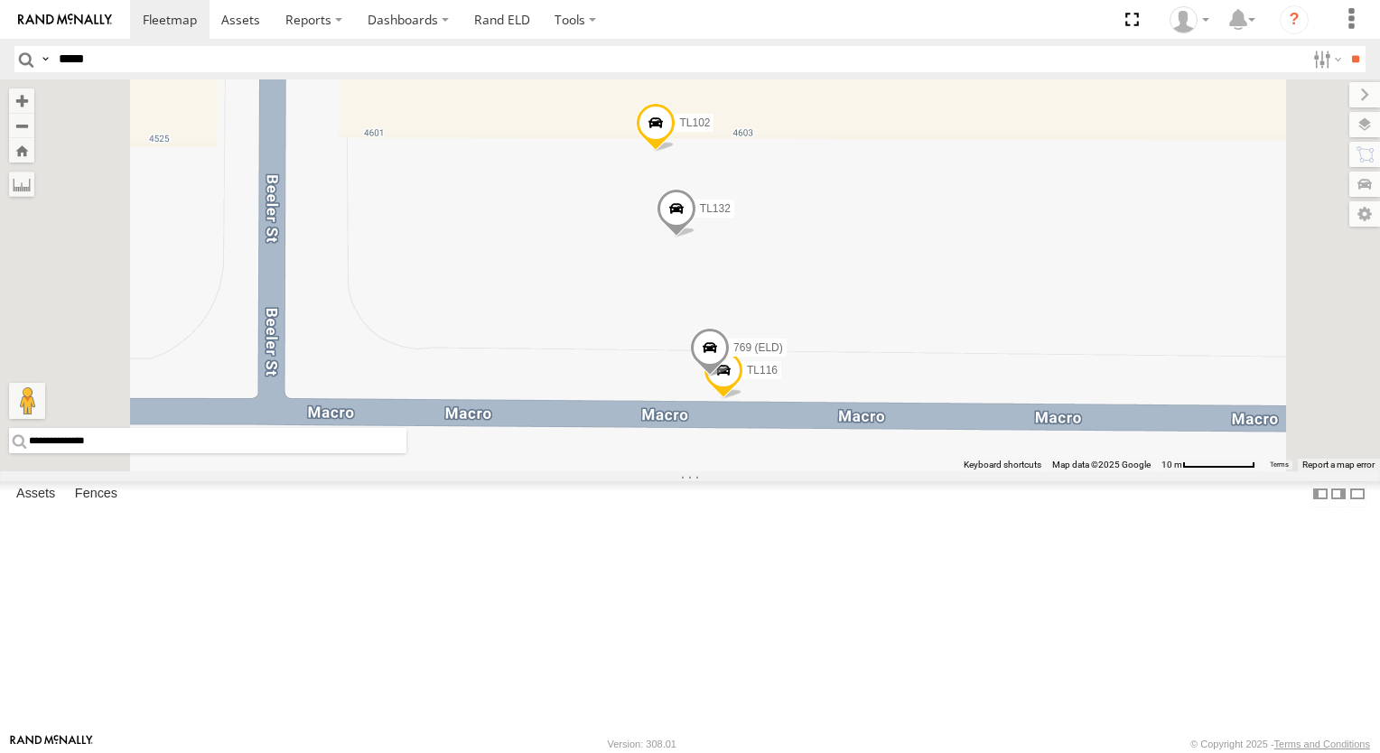
drag, startPoint x: 1062, startPoint y: 421, endPoint x: 987, endPoint y: 370, distance: 90.4
click at [1032, 410] on div "TL102 TK769 TL132 769 (ELD) TL116" at bounding box center [690, 275] width 1380 height 392
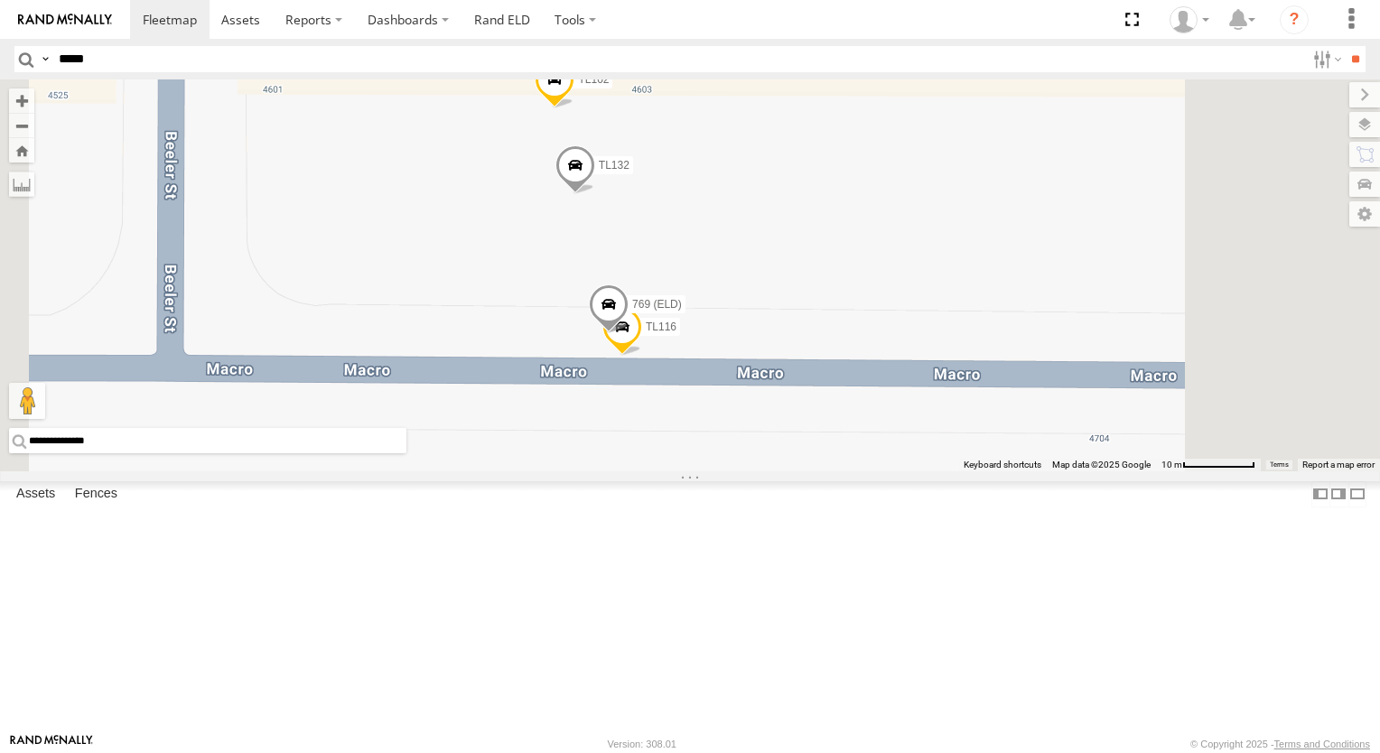
drag, startPoint x: 987, startPoint y: 370, endPoint x: 965, endPoint y: 339, distance: 37.6
click at [965, 339] on div "TL102 TK769 TL132 769 (ELD) TL116" at bounding box center [690, 275] width 1380 height 392
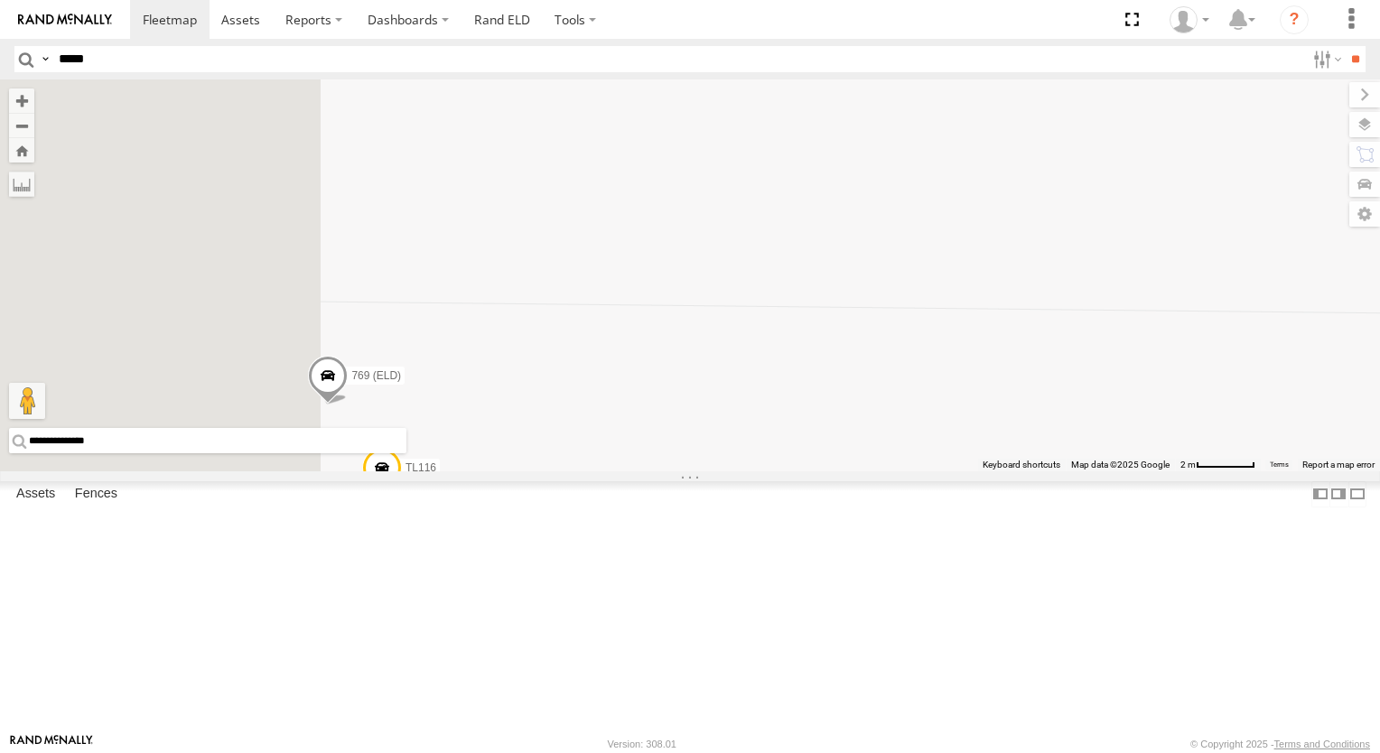
drag, startPoint x: 897, startPoint y: 334, endPoint x: 1074, endPoint y: 274, distance: 187.0
click at [1065, 279] on div "TL102 TK769 TL132 769 (ELD) TL116" at bounding box center [690, 275] width 1380 height 392
click at [1074, 274] on div "TL102 TK769 TL132 769 (ELD) TL116" at bounding box center [690, 275] width 1380 height 392
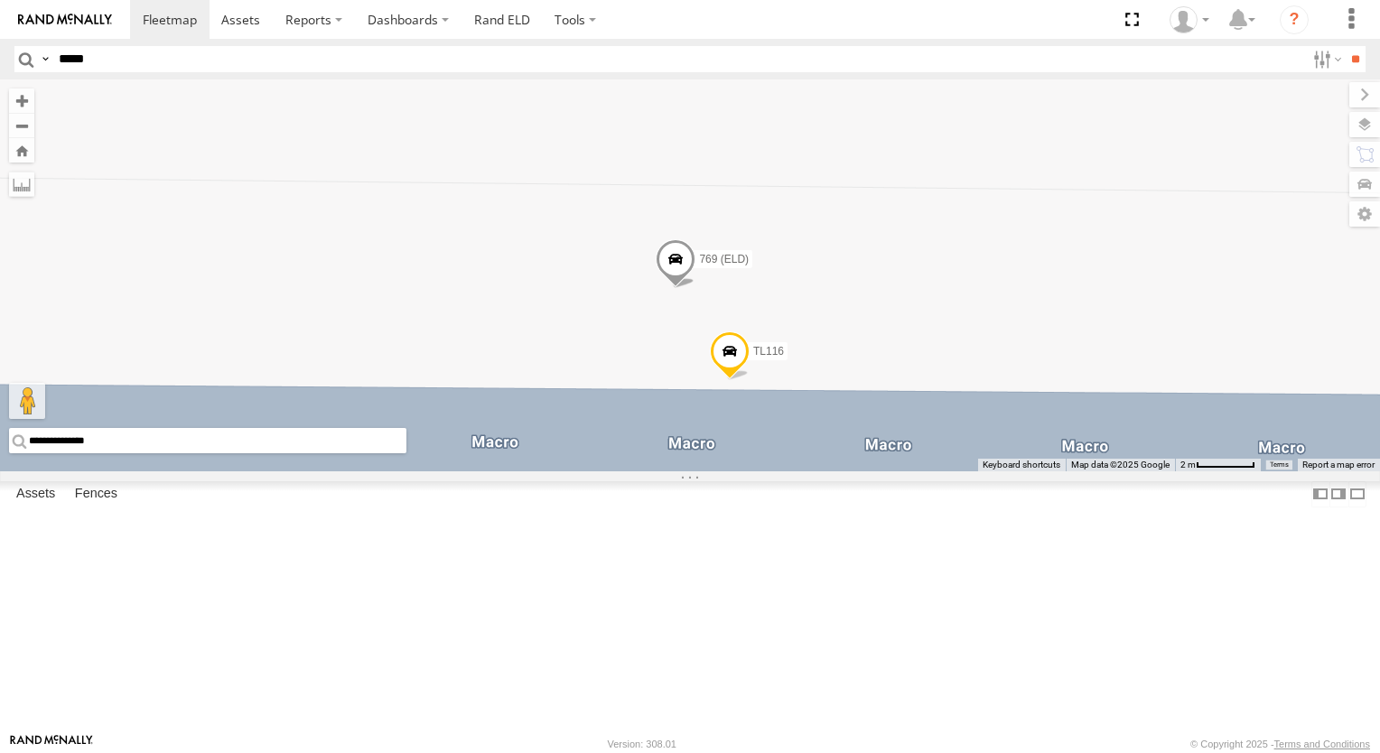
click at [1074, 274] on div "TL102 TK769 TL132 769 (ELD) TL116" at bounding box center [690, 275] width 1380 height 392
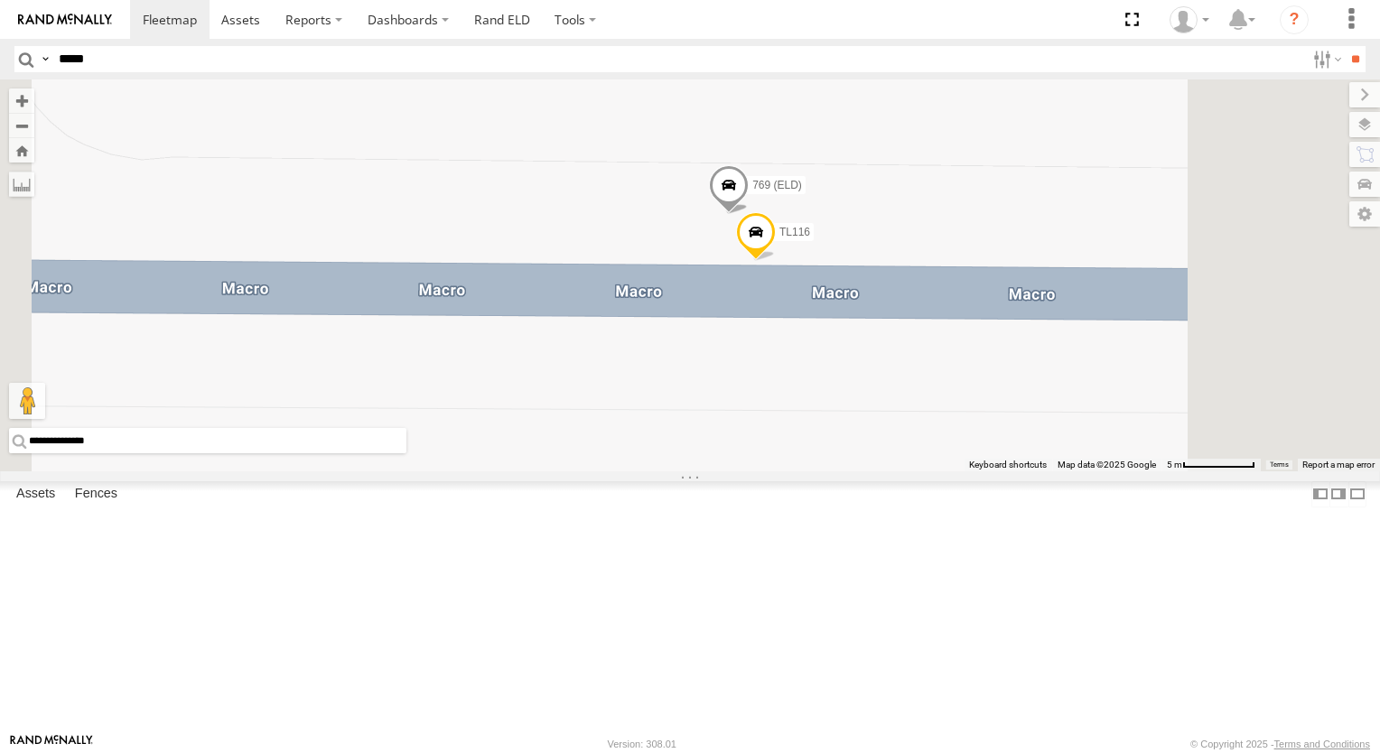
click at [748, 215] on span at bounding box center [729, 190] width 40 height 49
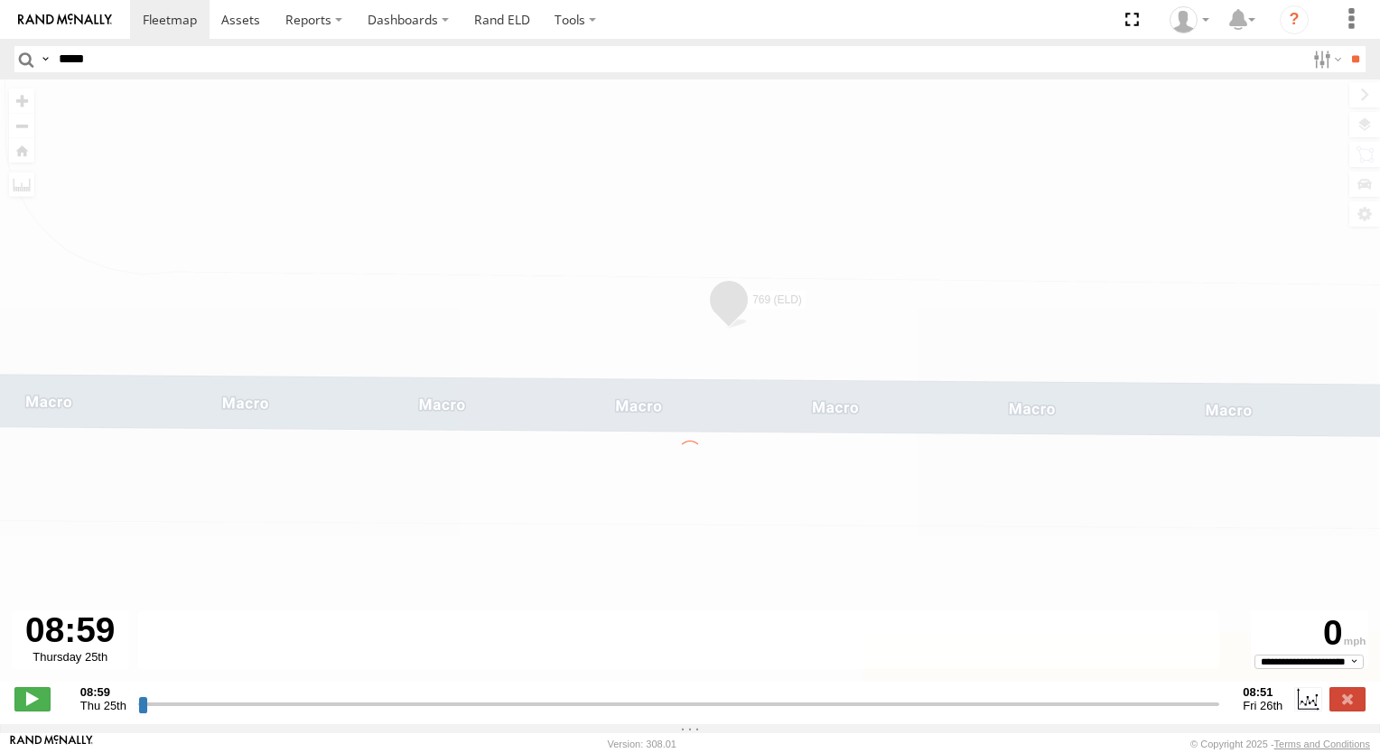
type input "**********"
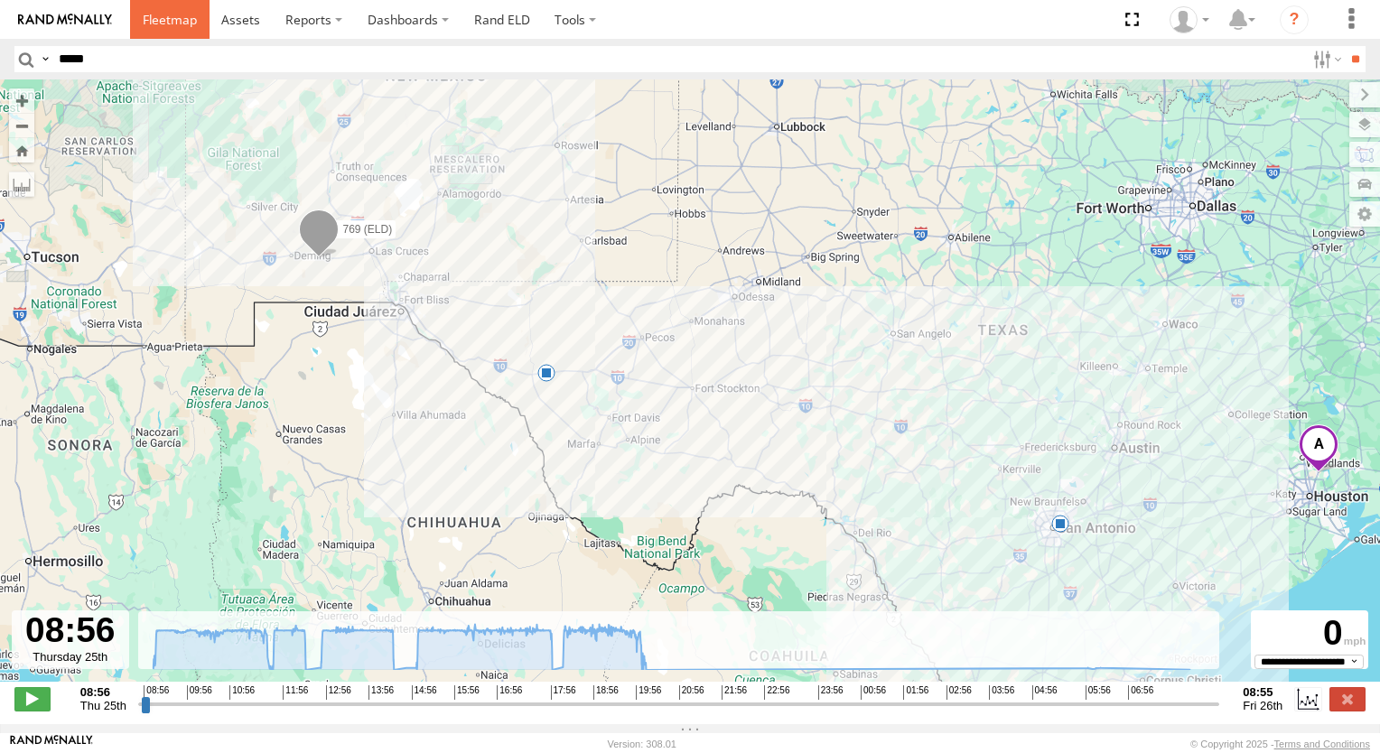
click at [151, 20] on span at bounding box center [170, 19] width 54 height 17
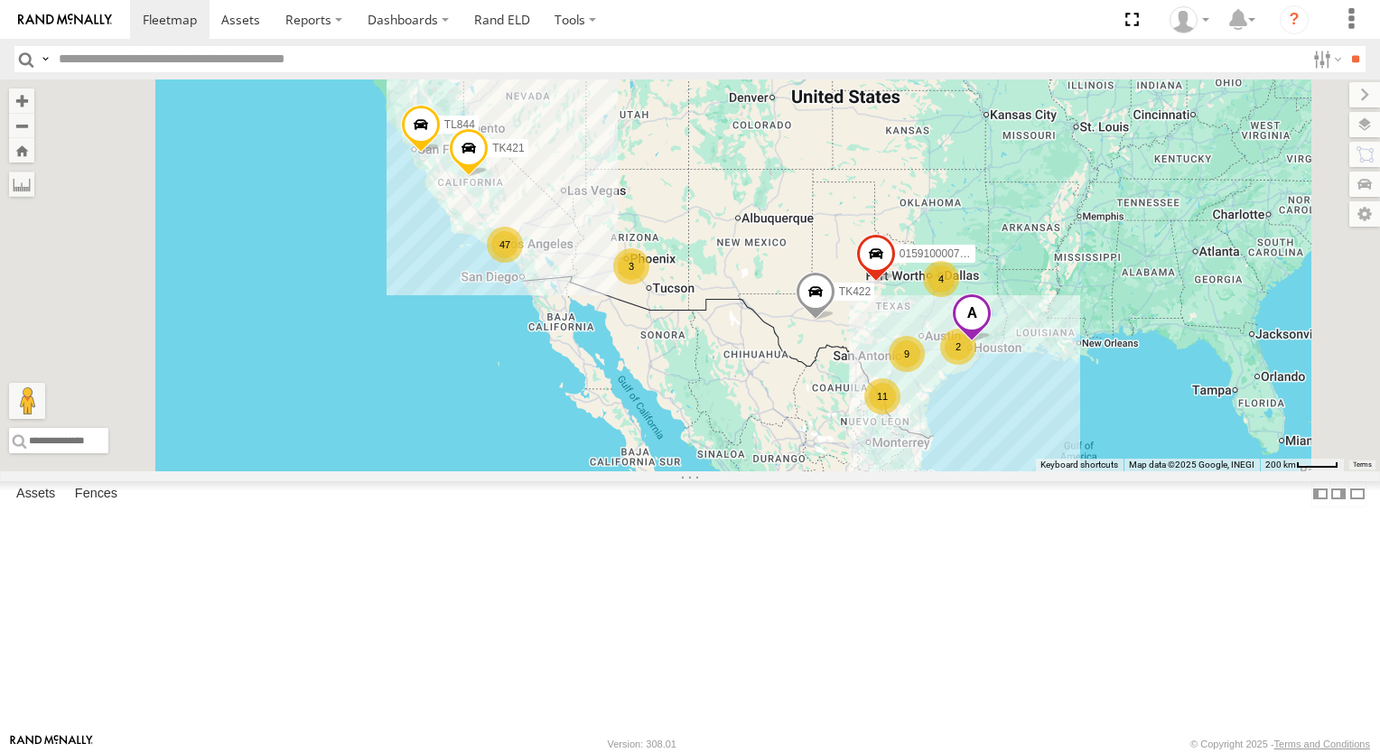
click at [925, 372] on div "9" at bounding box center [906, 354] width 36 height 36
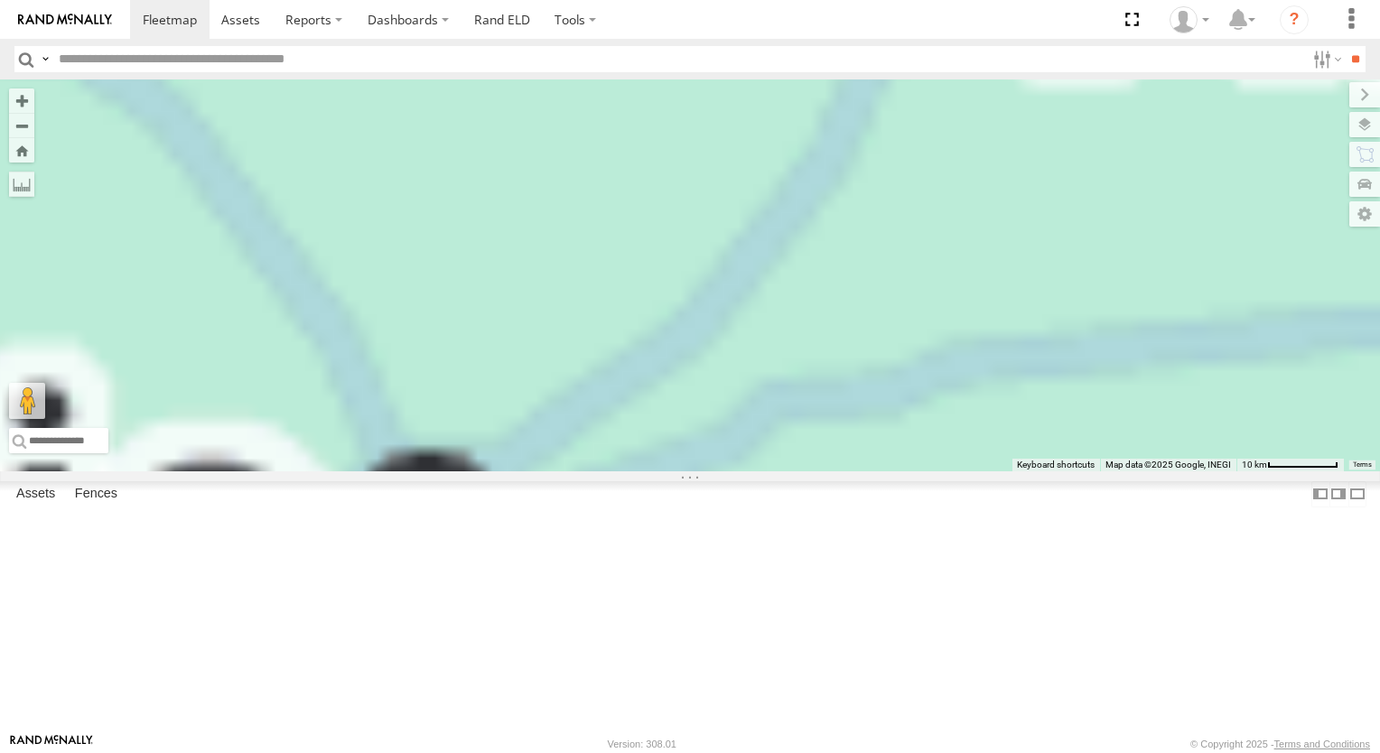
click at [1134, 471] on div "TL844 015910000779481 TK422 TK421 7 2" at bounding box center [690, 275] width 1380 height 392
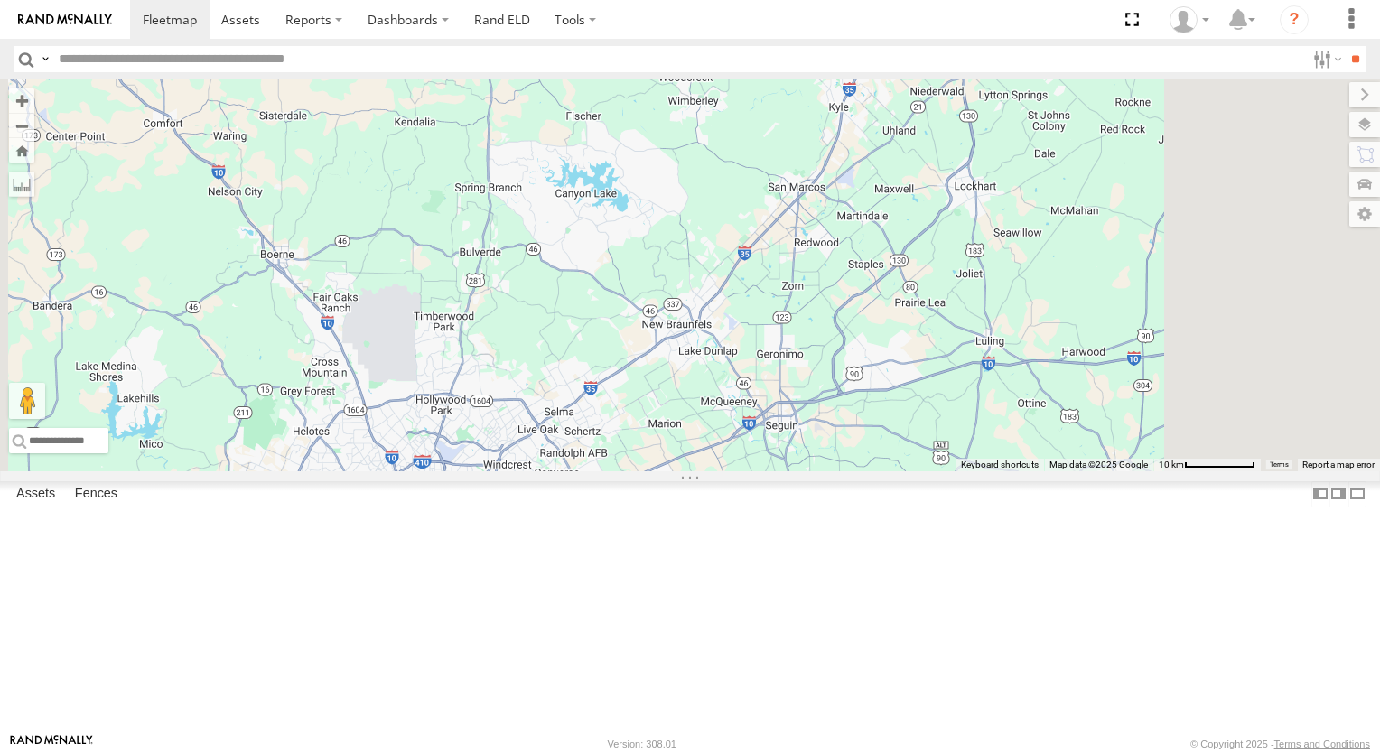
click at [513, 520] on div "7" at bounding box center [495, 502] width 36 height 36
click at [720, 471] on div "TL844 015910000779481 TK422 TK421 7 2" at bounding box center [690, 275] width 1380 height 392
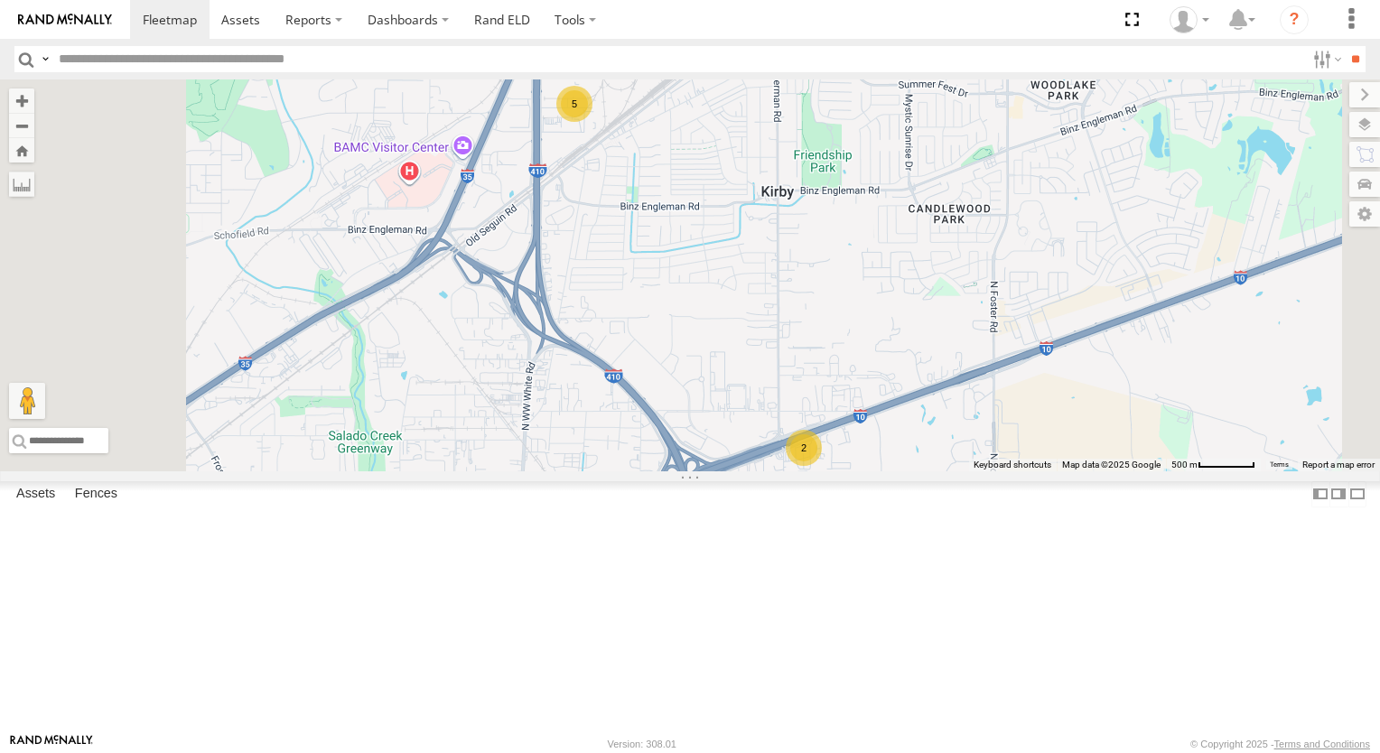
click at [592, 122] on div "5" at bounding box center [574, 104] width 36 height 36
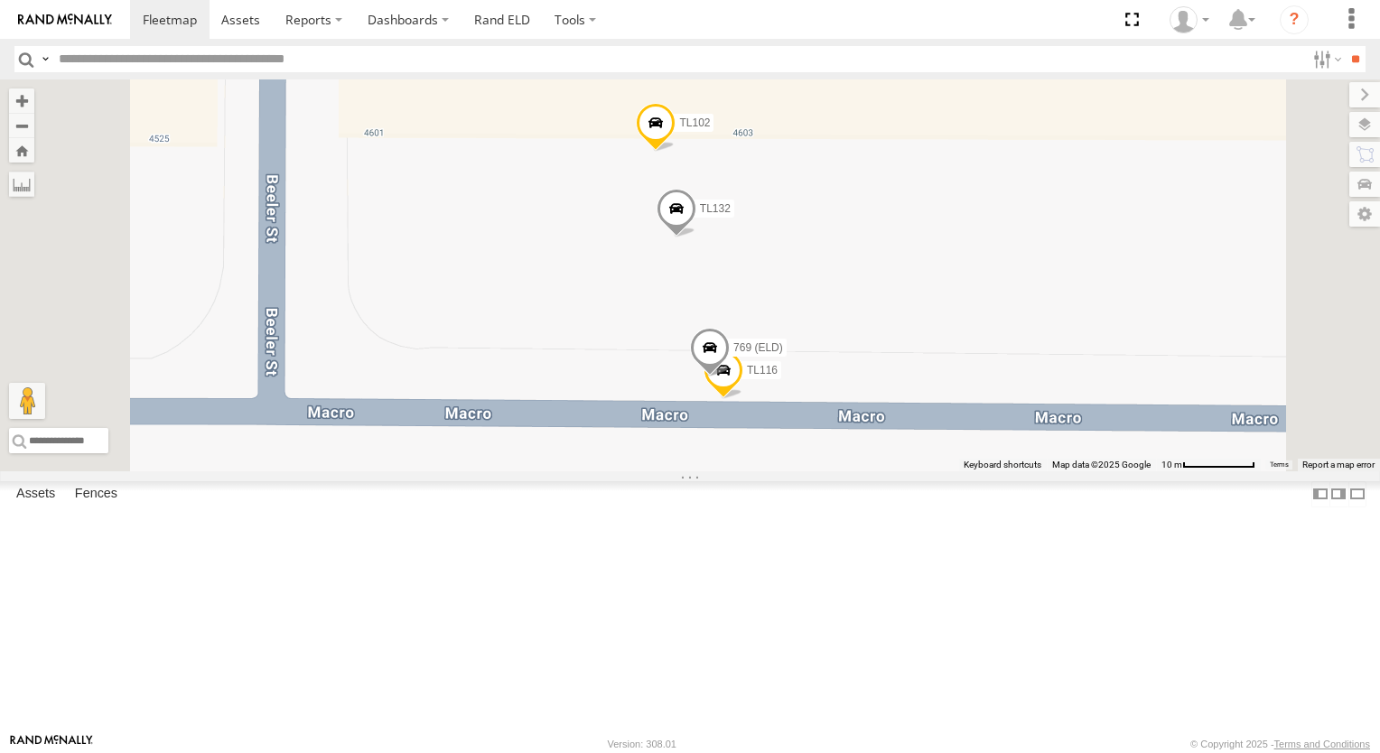
click at [0, 0] on div "All Assets" at bounding box center [0, 0] width 0 height 0
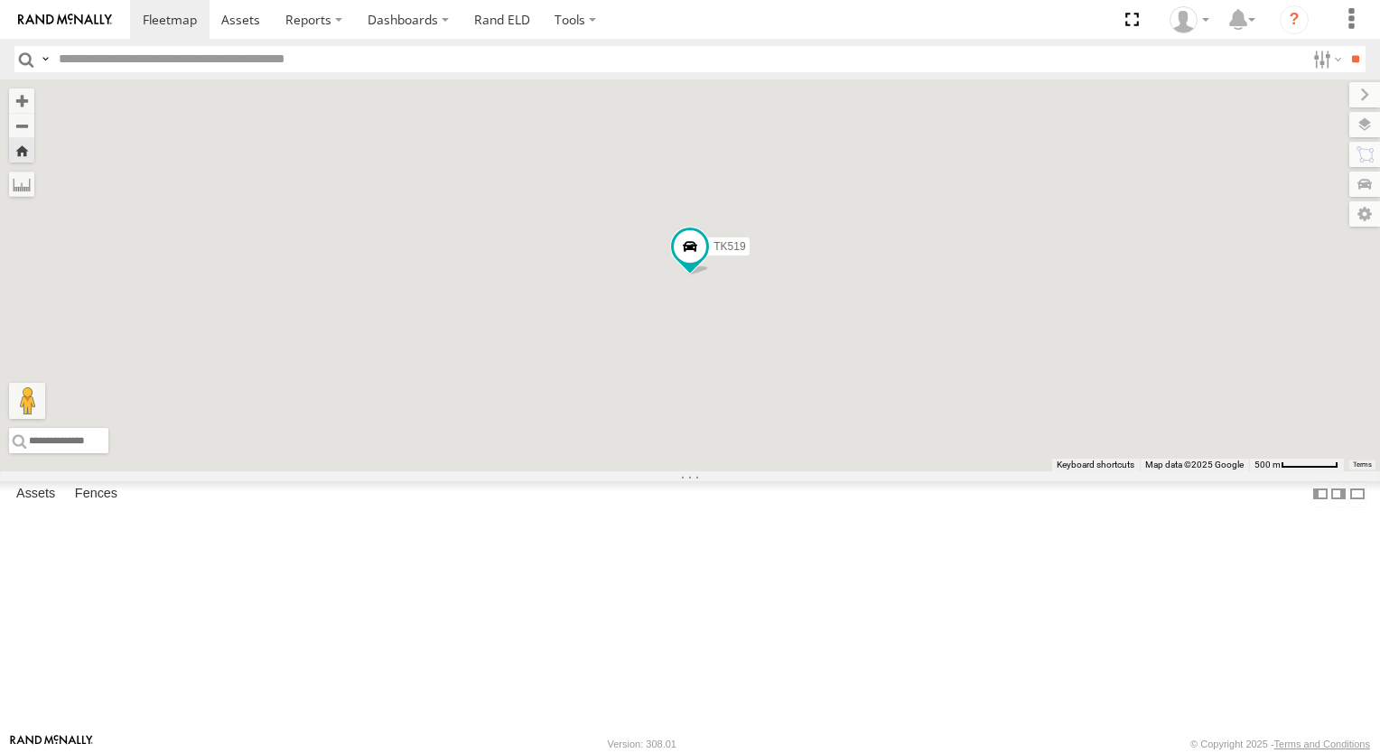
click at [0, 0] on div "All Assets" at bounding box center [0, 0] width 0 height 0
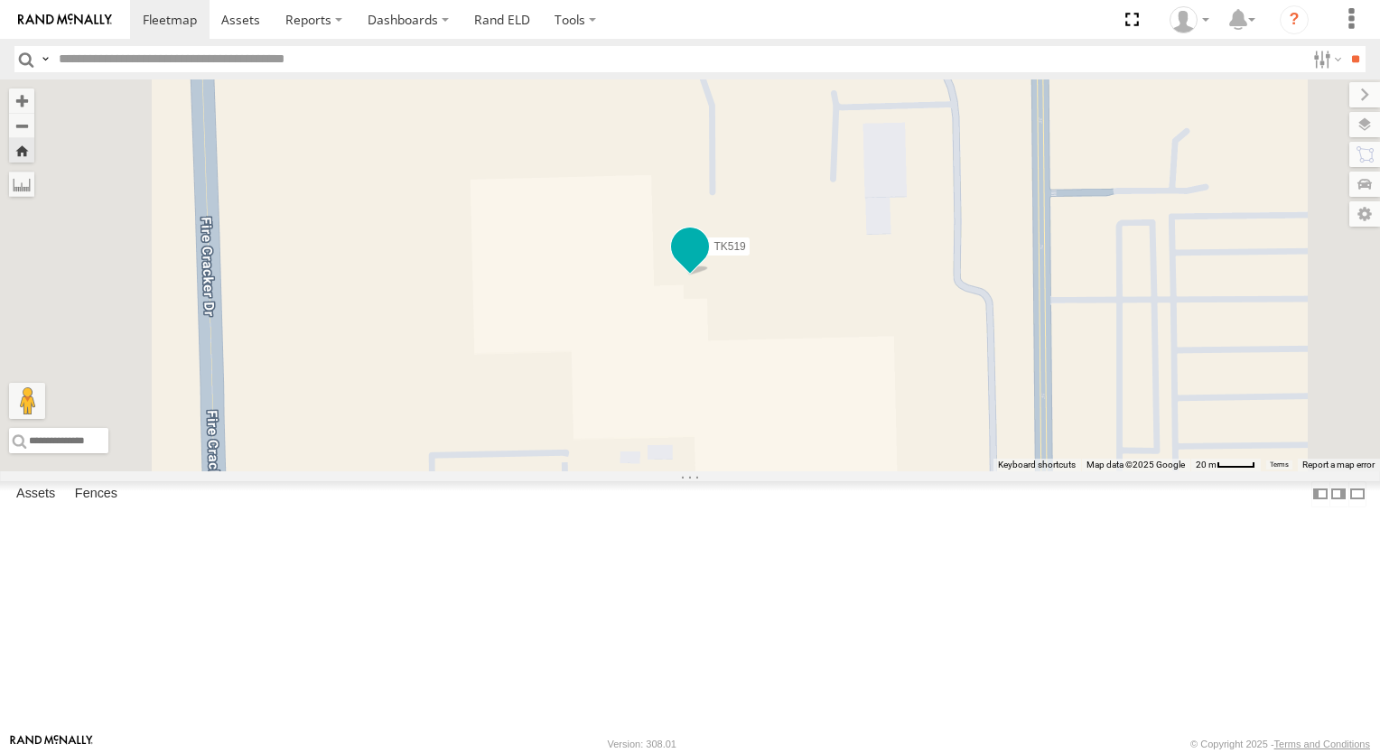
click at [706, 263] on span at bounding box center [690, 246] width 33 height 33
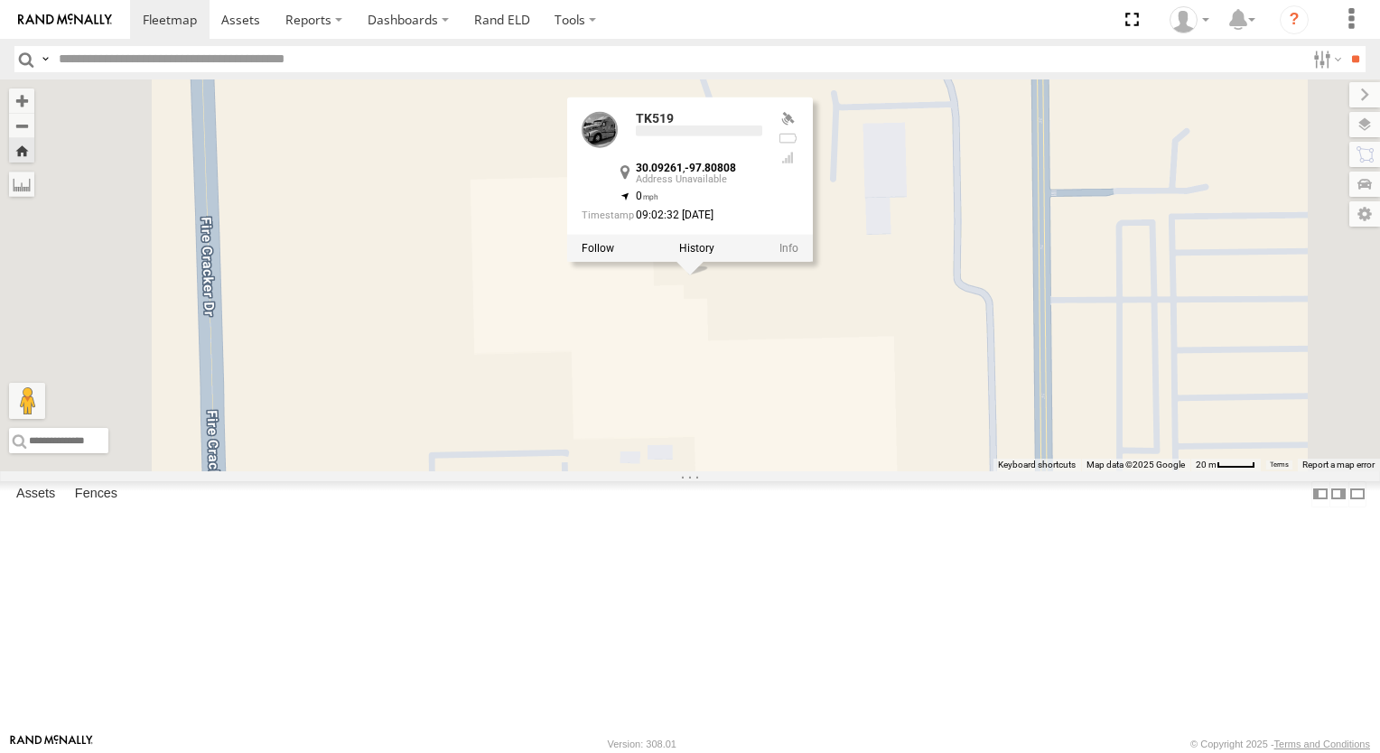
click at [813, 262] on div at bounding box center [690, 248] width 246 height 27
